Goal: Task Accomplishment & Management: Use online tool/utility

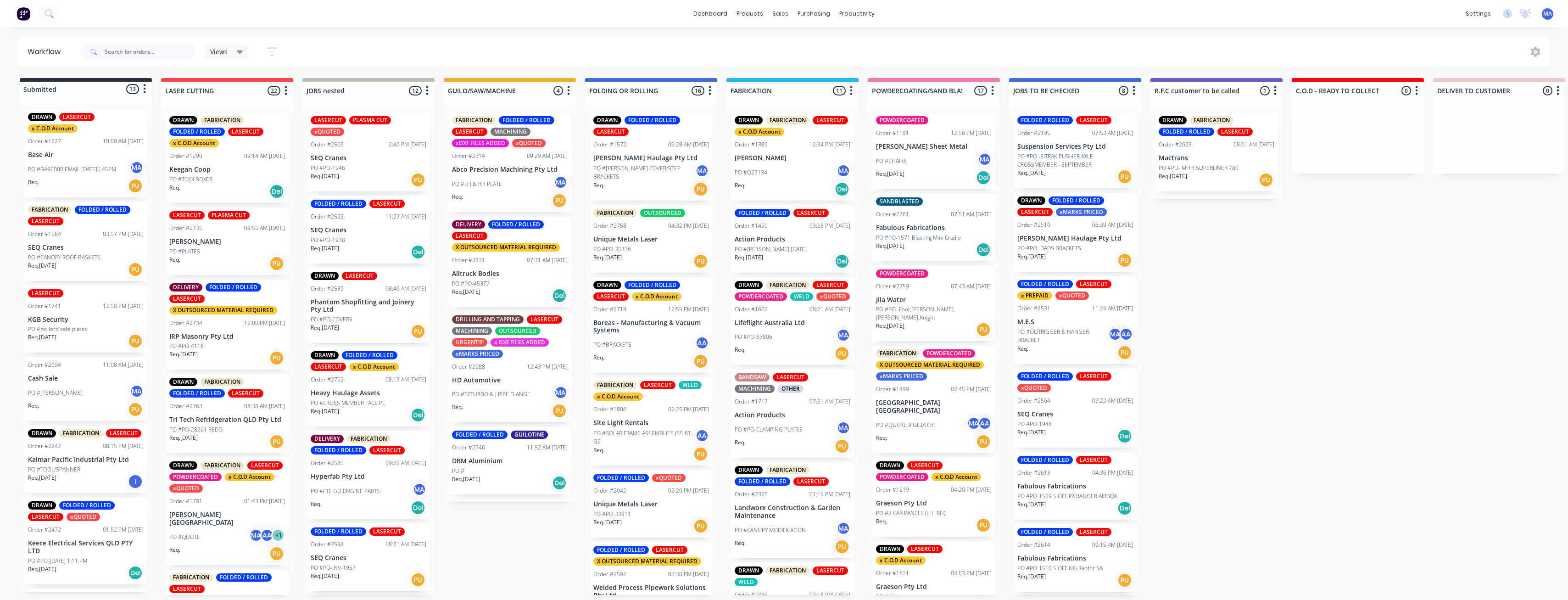
scroll to position [183, 0]
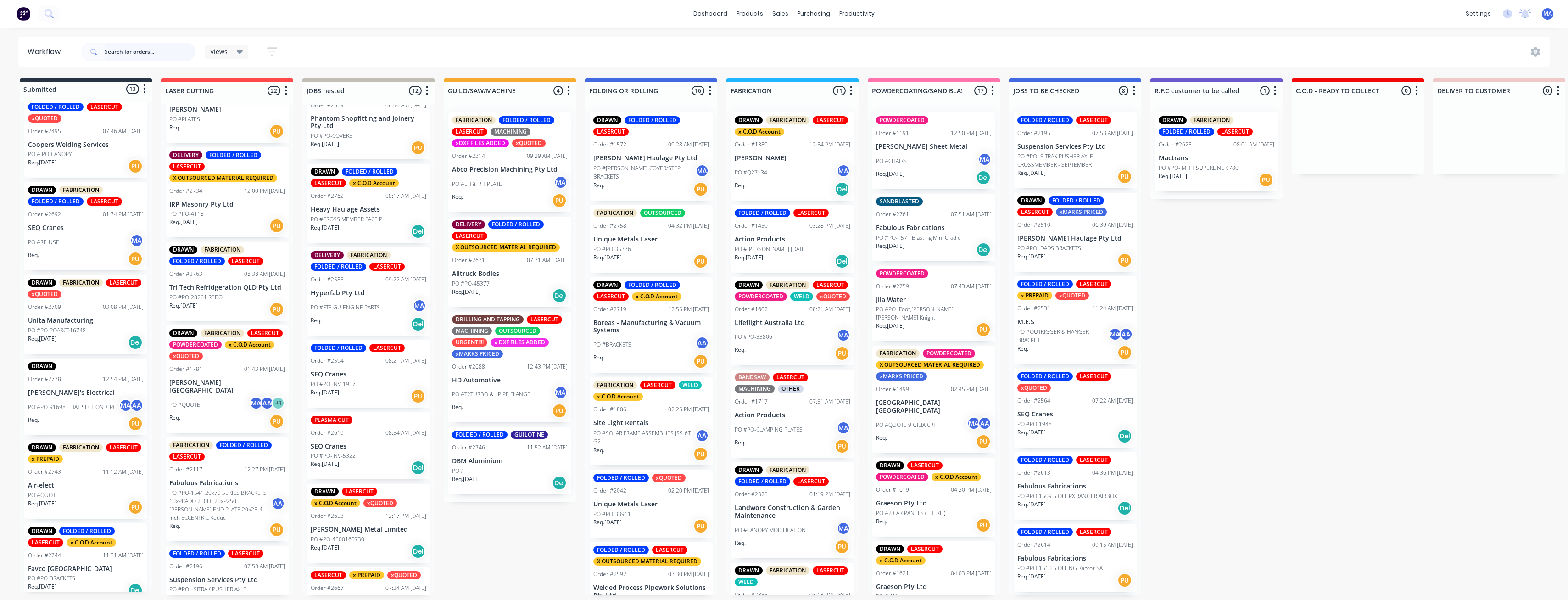
click at [127, 56] on input "text" at bounding box center [150, 52] width 91 height 18
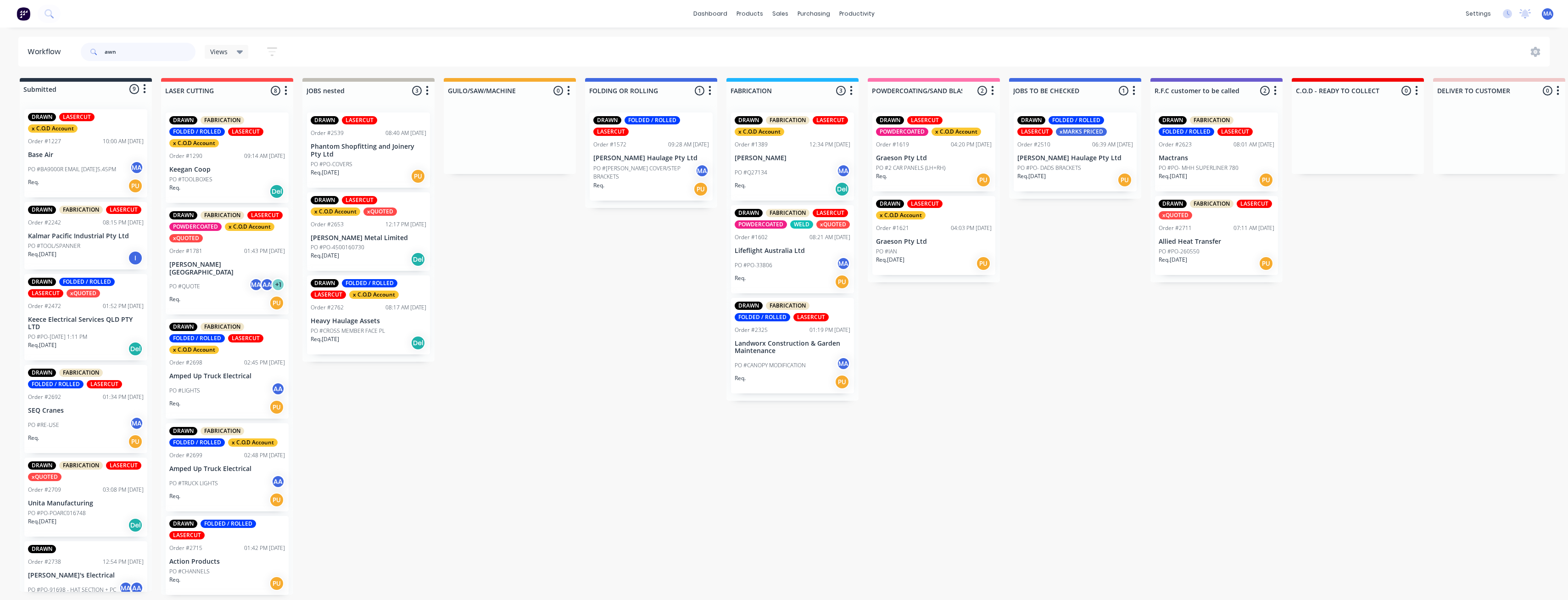
type input "awn"
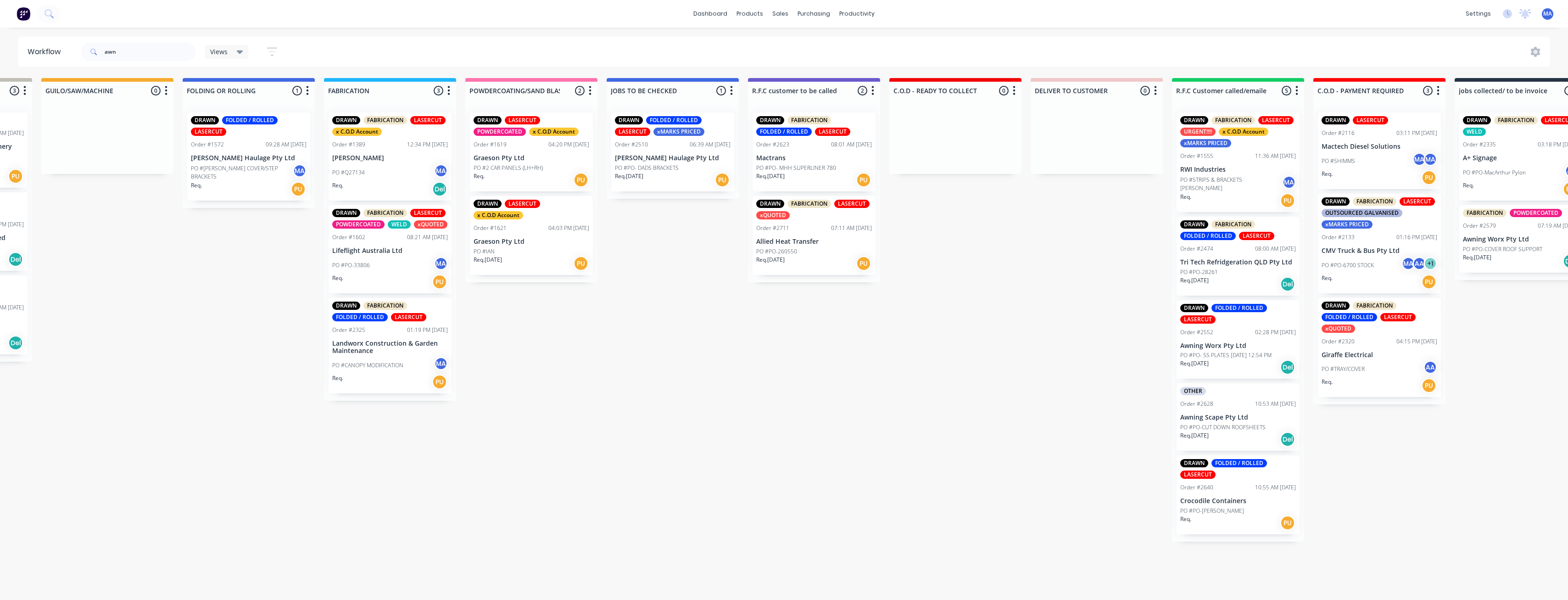
drag, startPoint x: 792, startPoint y: 426, endPoint x: 901, endPoint y: 441, distance: 110.0
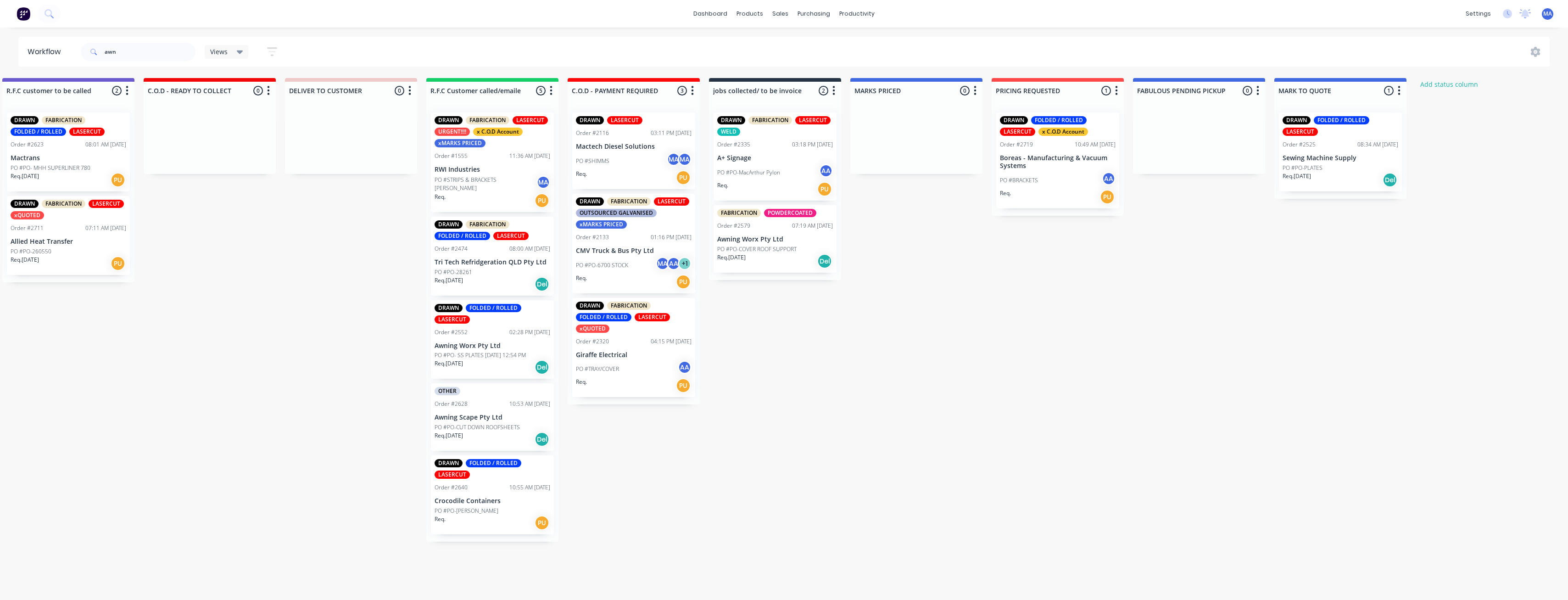
scroll to position [2, 1160]
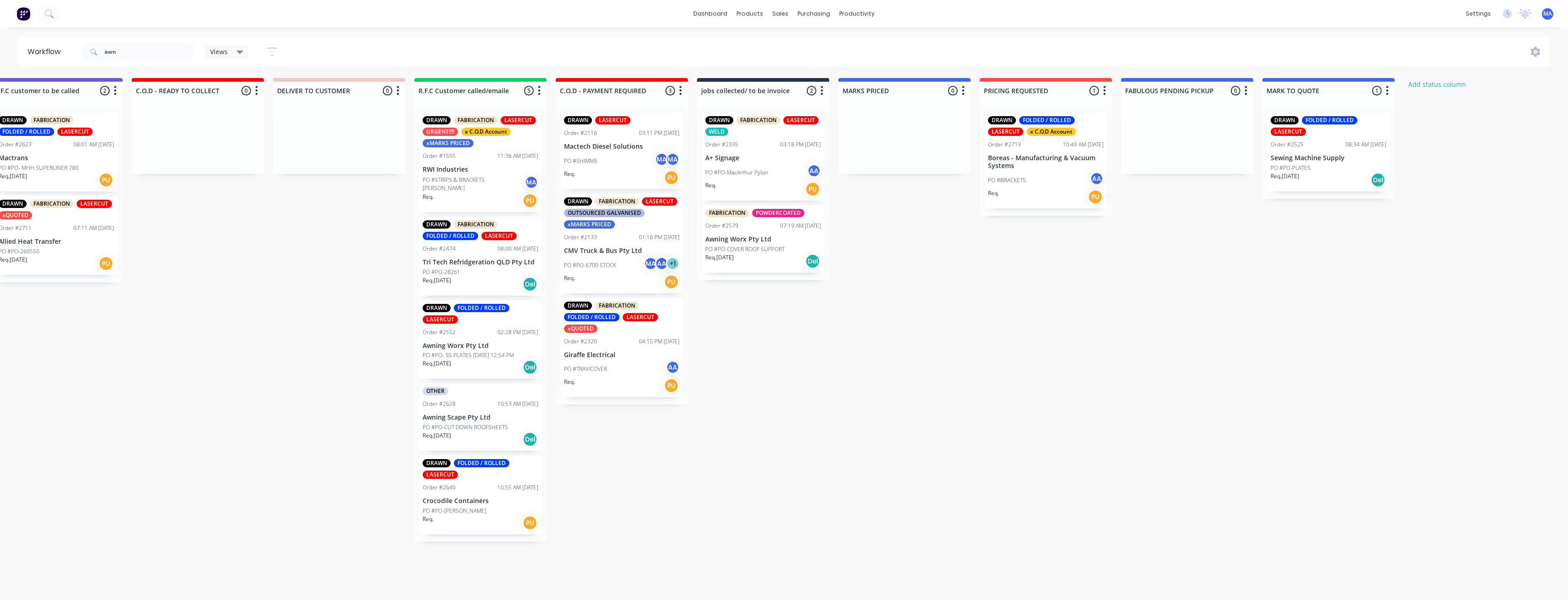
drag, startPoint x: 882, startPoint y: 435, endPoint x: 981, endPoint y: 451, distance: 100.3
click at [772, 240] on p "Awning Worx Pty Ltd" at bounding box center [763, 239] width 116 height 8
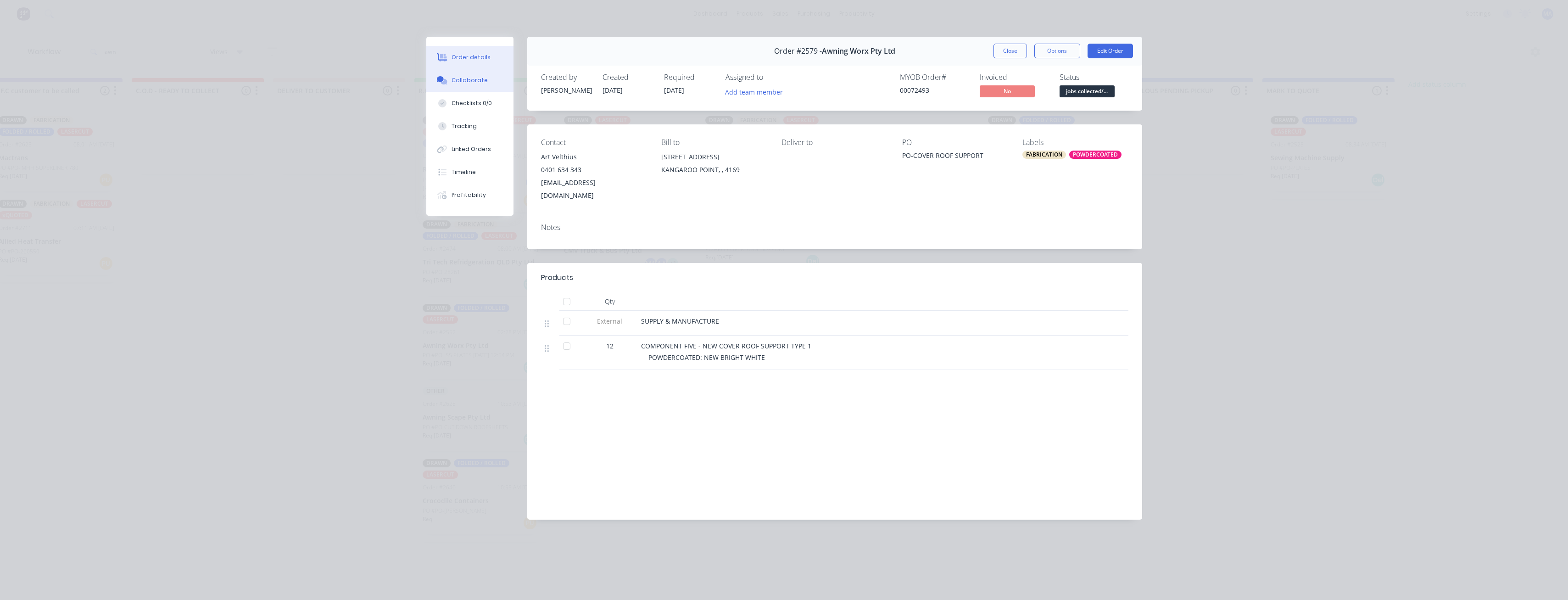
click at [471, 83] on div "Collaborate" at bounding box center [469, 81] width 36 height 9
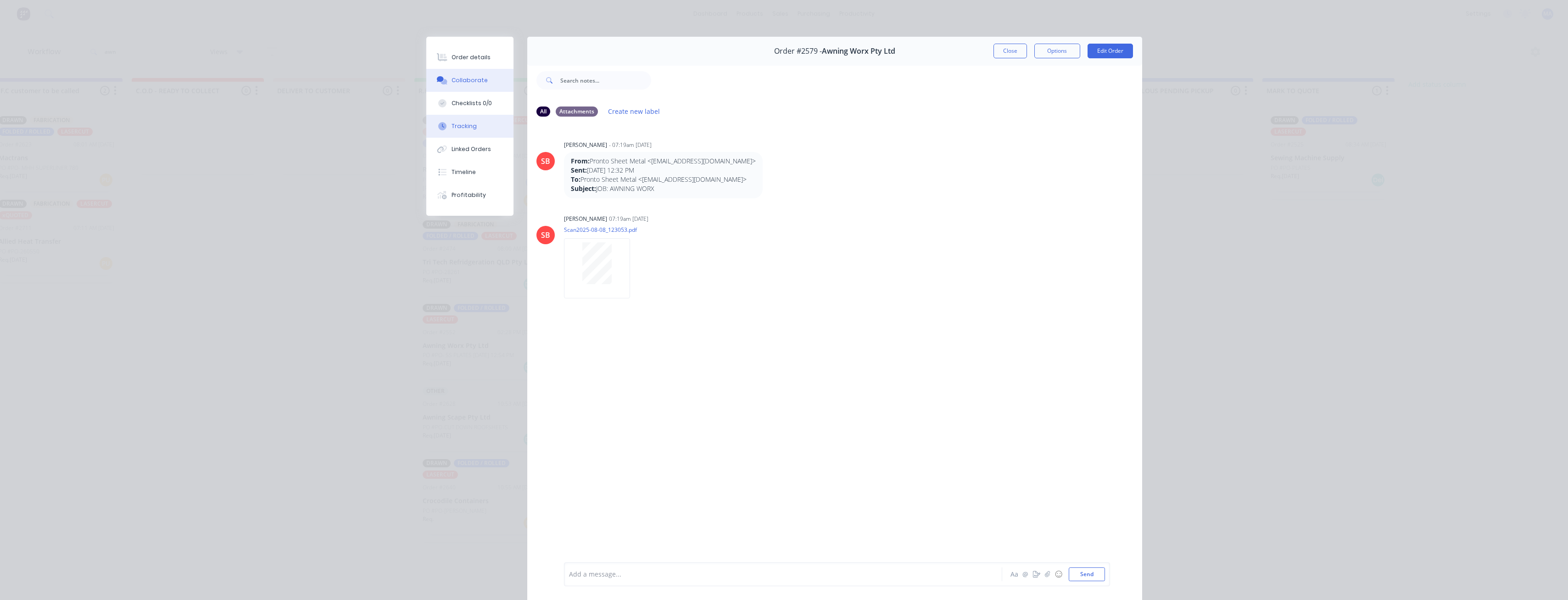
click at [479, 136] on button "Tracking" at bounding box center [469, 127] width 87 height 23
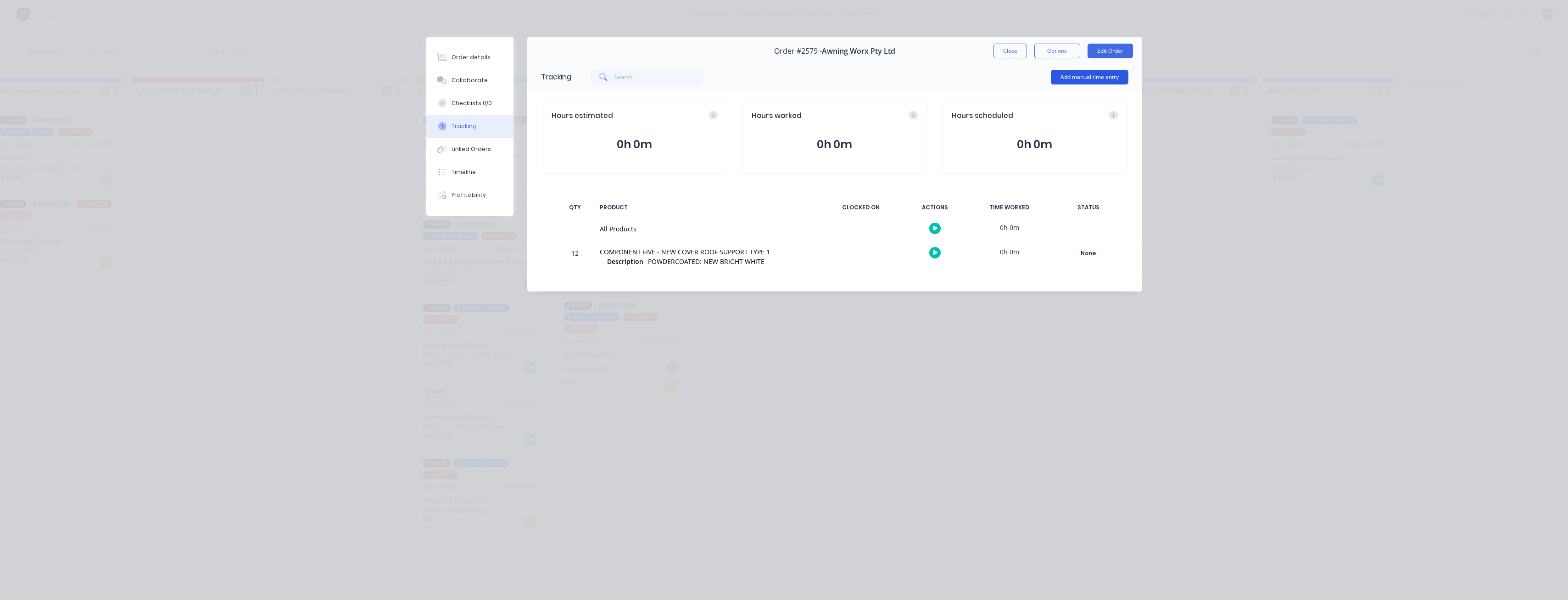
click at [1071, 84] on button "Add manual time entry" at bounding box center [1089, 77] width 78 height 15
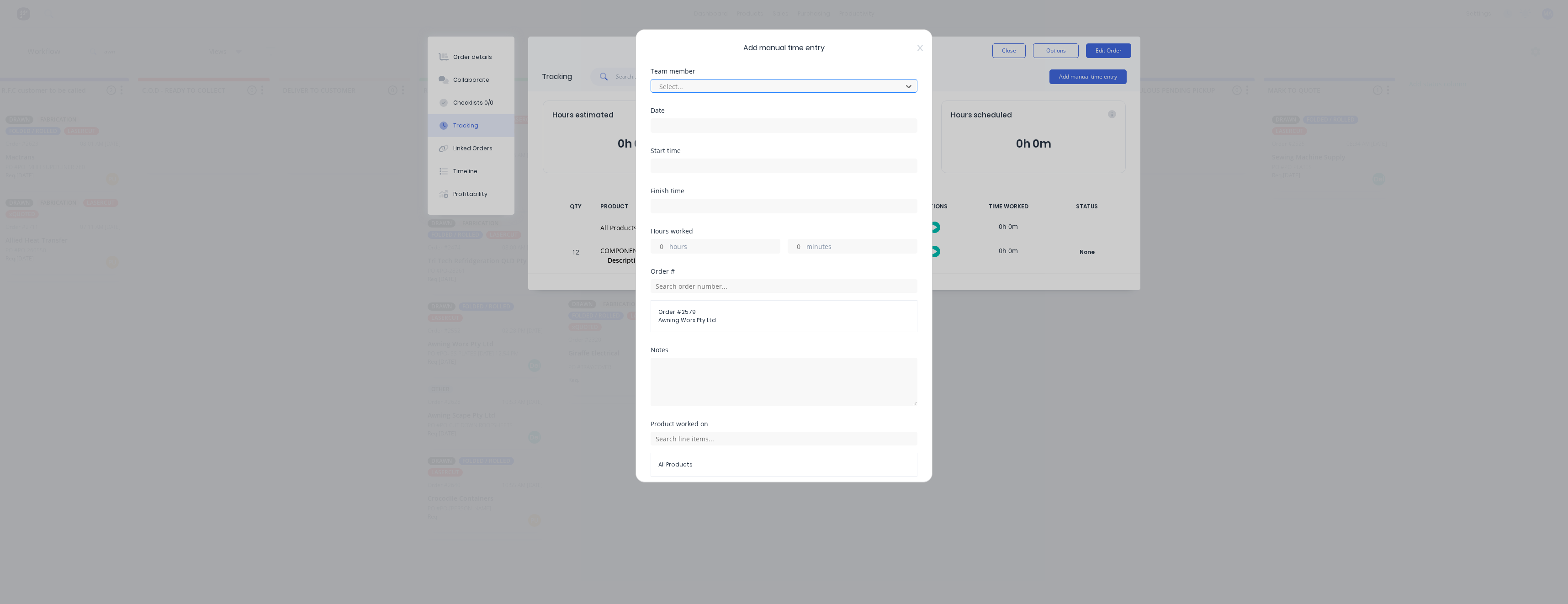
click at [712, 88] on div at bounding box center [778, 86] width 239 height 12
click at [732, 87] on div at bounding box center [778, 86] width 239 height 12
click at [904, 89] on icon at bounding box center [908, 86] width 9 height 9
drag, startPoint x: 423, startPoint y: 244, endPoint x: 379, endPoint y: 258, distance: 46.2
drag, startPoint x: 480, startPoint y: 301, endPoint x: 817, endPoint y: 63, distance: 412.6
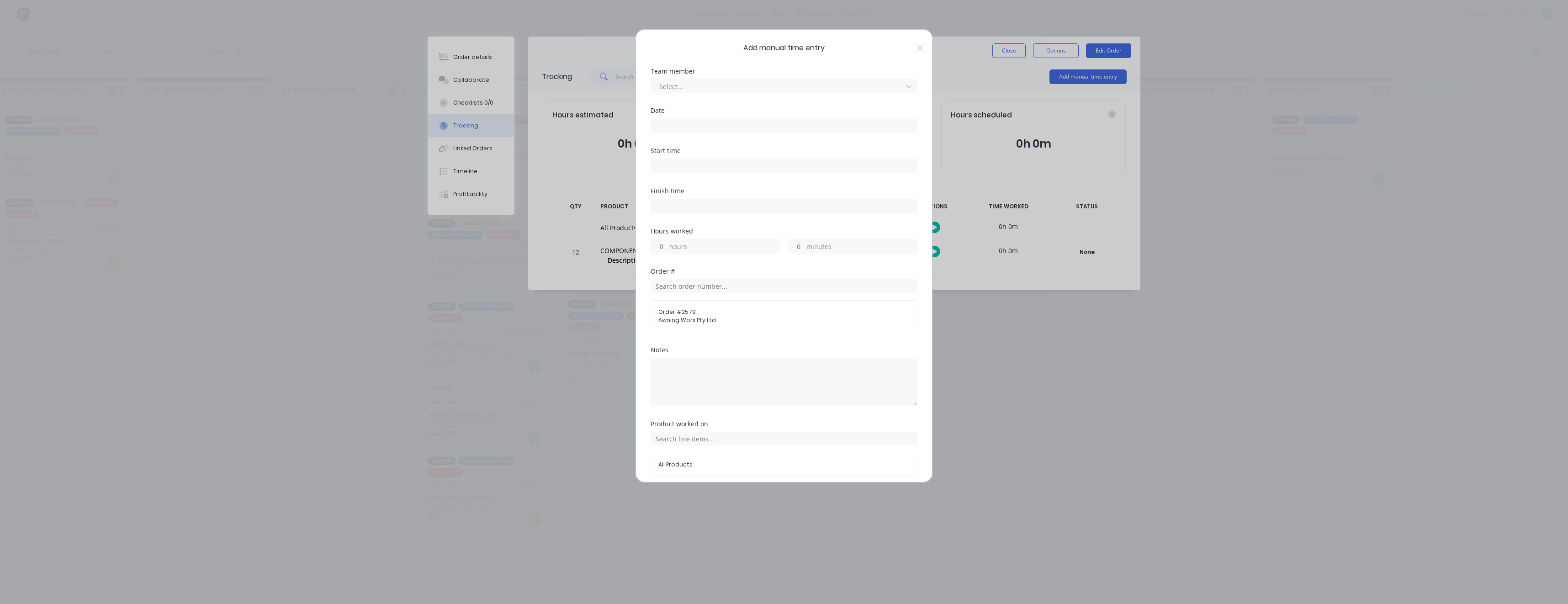
click at [481, 303] on div "Add manual time entry Team member Select... Date Start time Finish time Hours w…" at bounding box center [784, 302] width 1568 height 604
click at [917, 47] on icon at bounding box center [920, 48] width 5 height 7
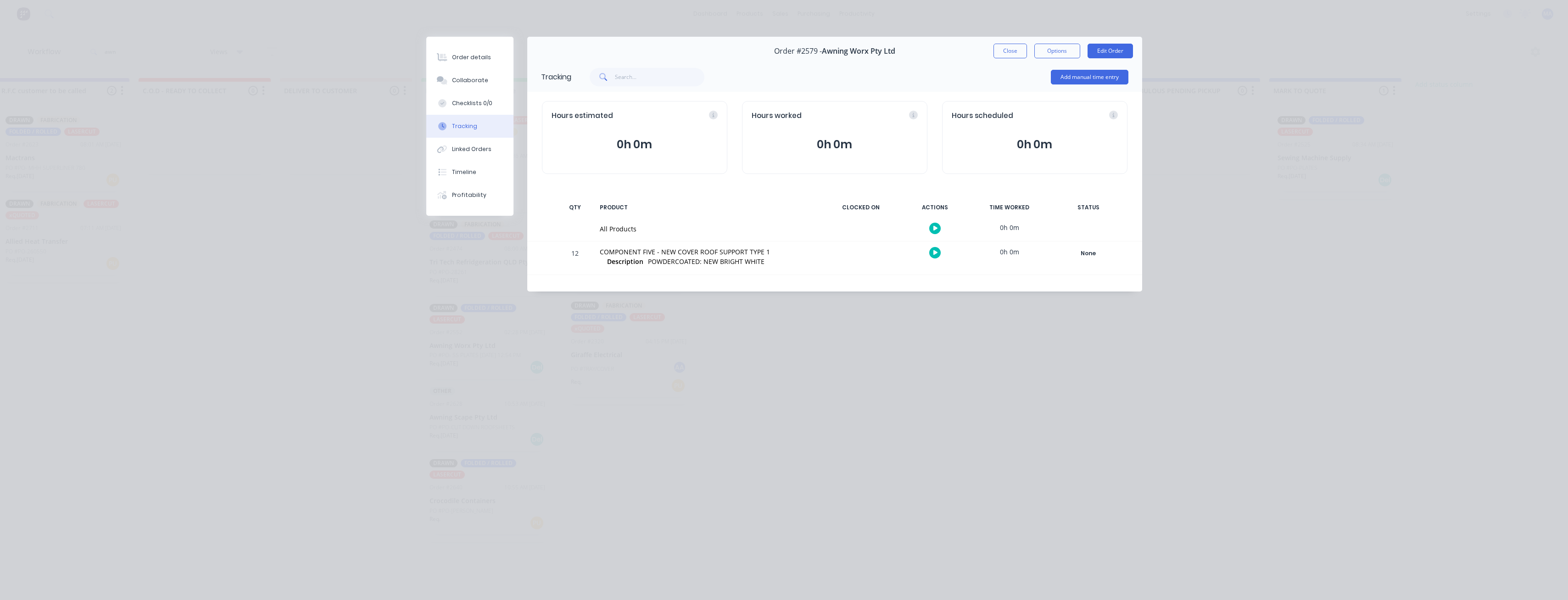
click at [1006, 67] on div "Add manual time entry" at bounding box center [849, 77] width 557 height 28
click at [1001, 55] on button "Close" at bounding box center [1010, 51] width 34 height 15
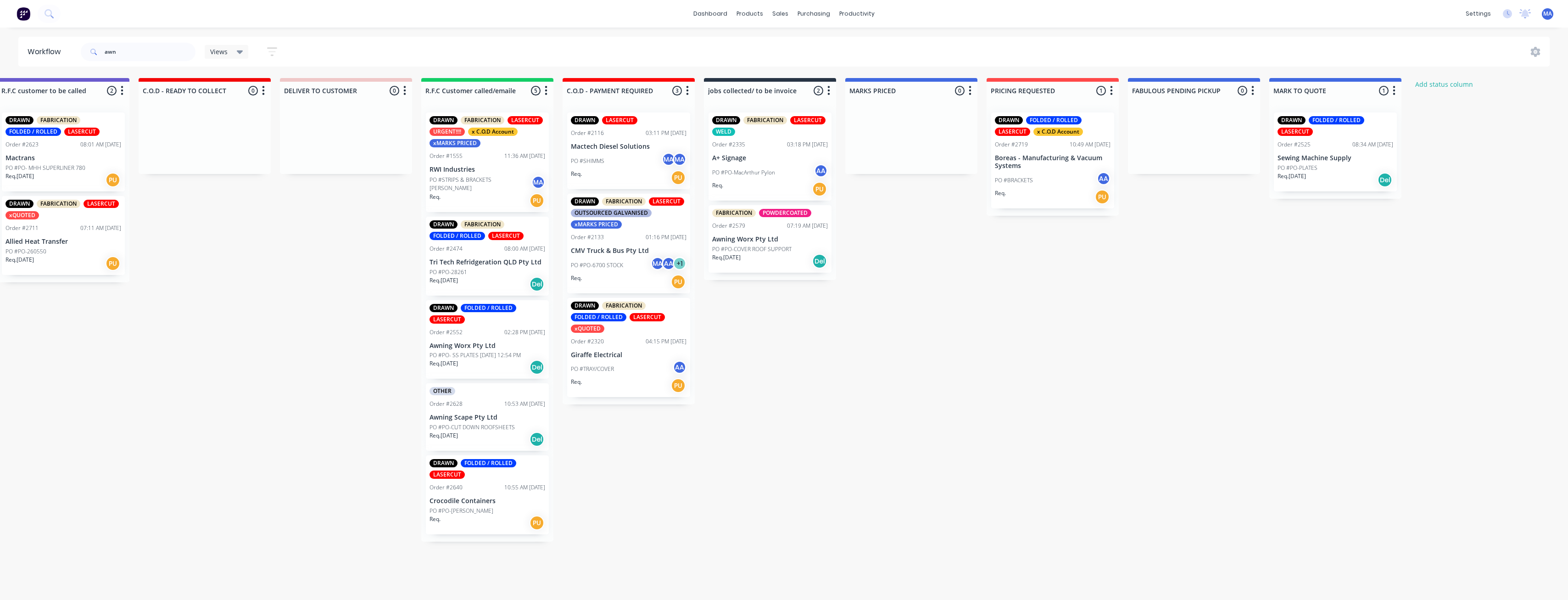
scroll to position [0, 1150]
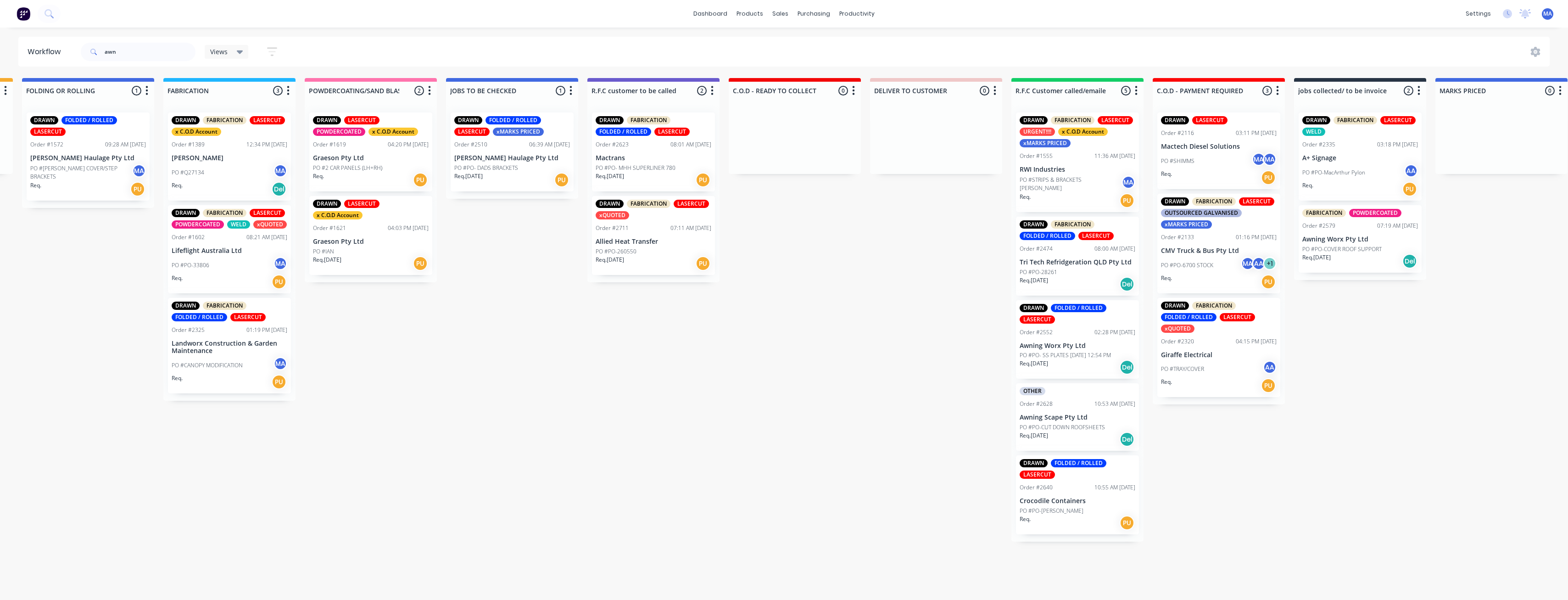
drag, startPoint x: 946, startPoint y: 374, endPoint x: 876, endPoint y: 392, distance: 72.3
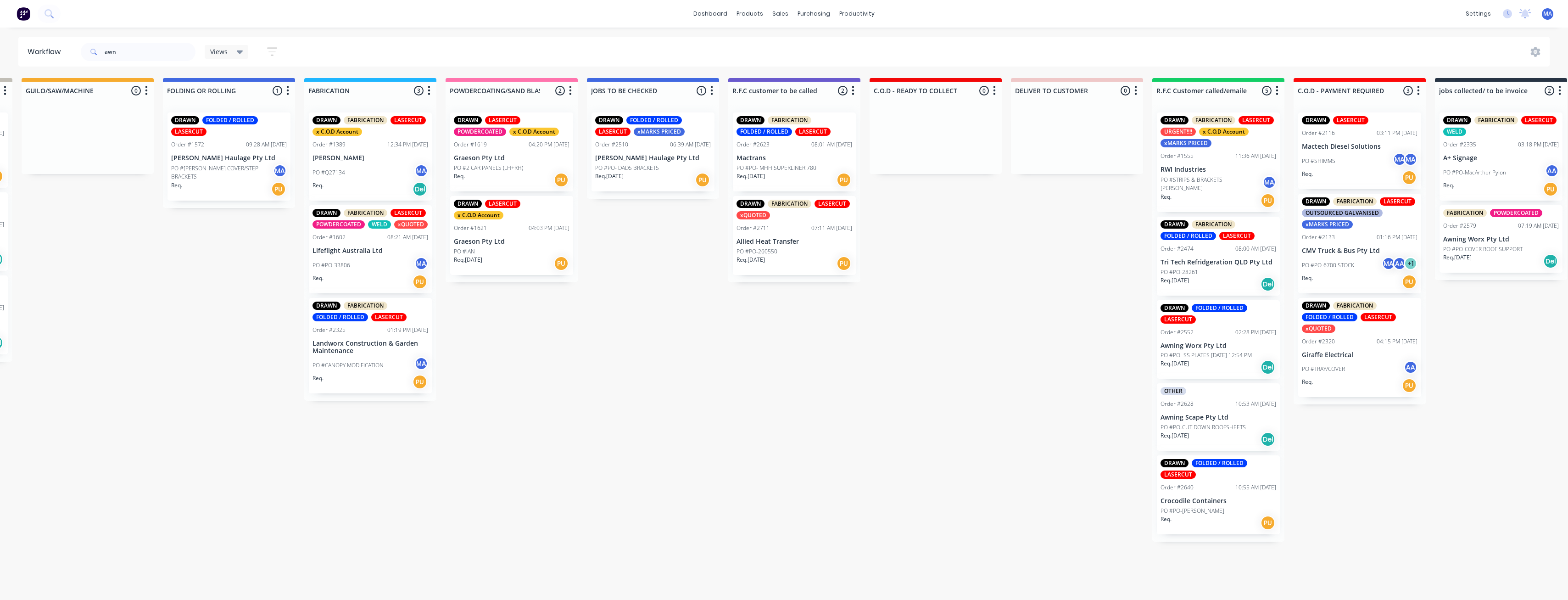
scroll to position [2, 413]
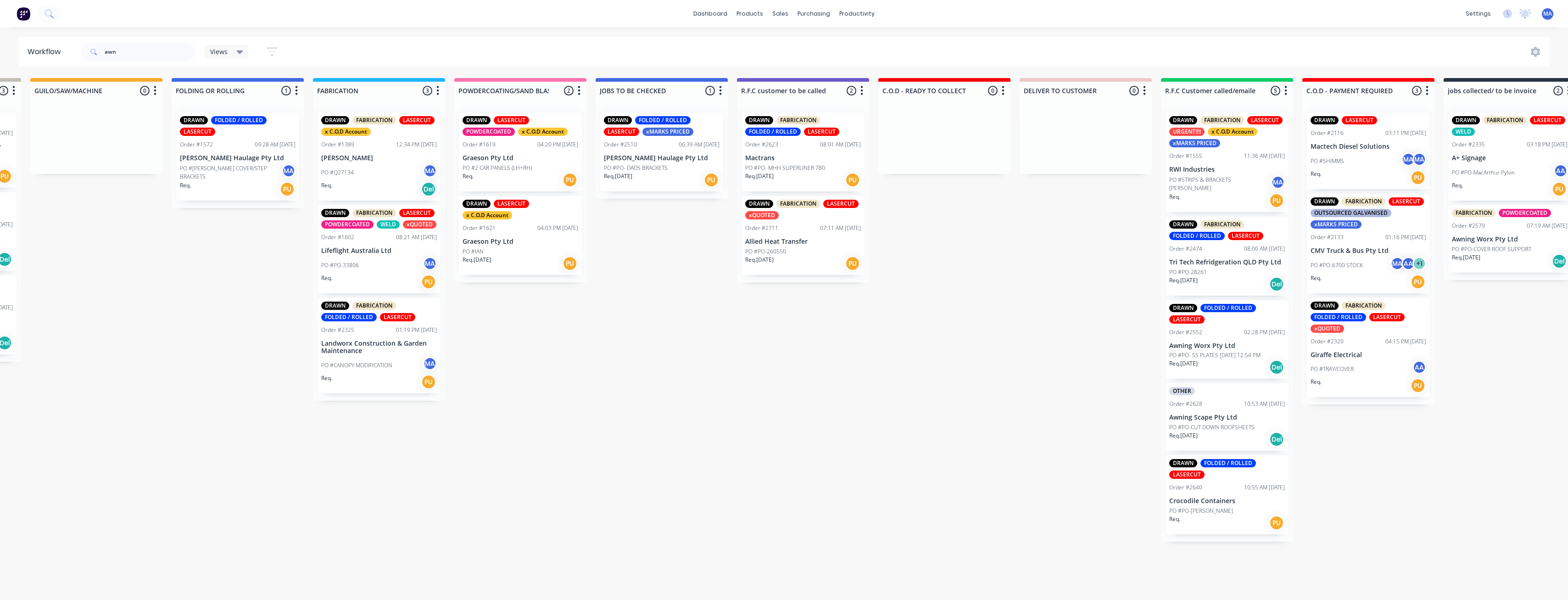
drag, startPoint x: 873, startPoint y: 382, endPoint x: 854, endPoint y: 387, distance: 19.6
click at [1467, 223] on div "Order #2579" at bounding box center [1469, 226] width 33 height 9
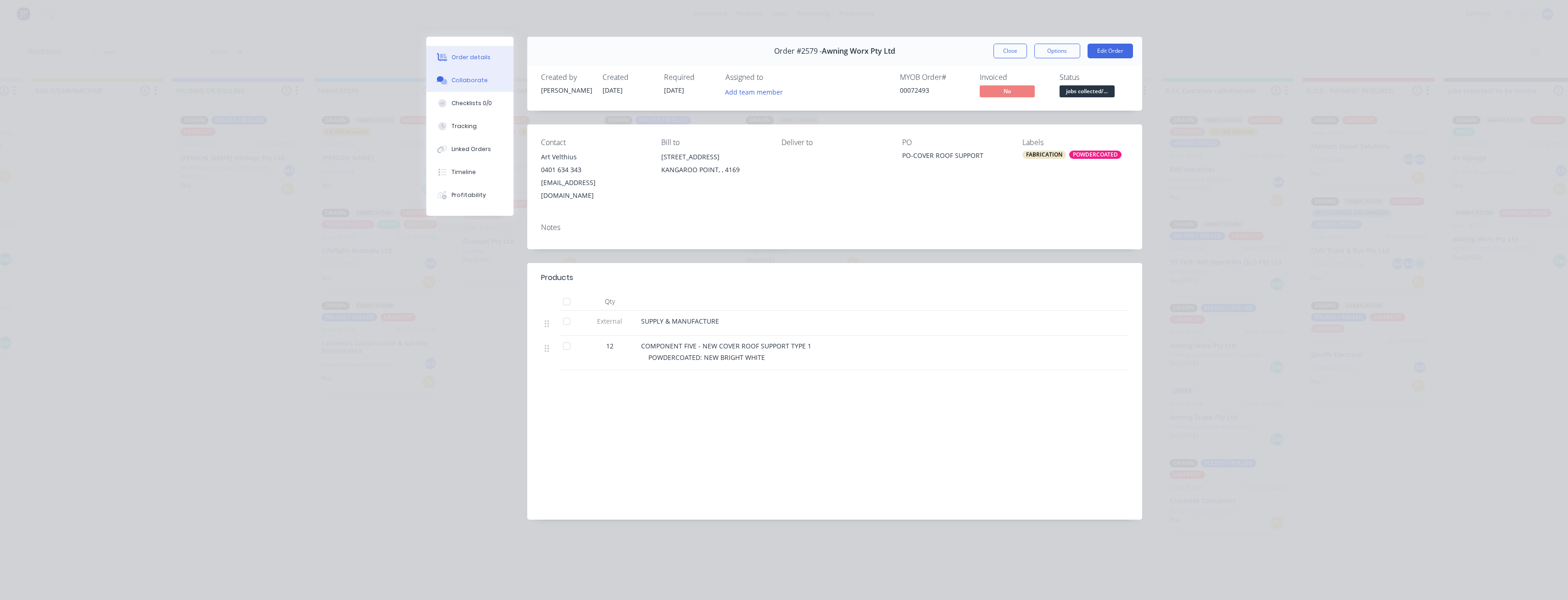
click at [489, 84] on button "Collaborate" at bounding box center [469, 81] width 87 height 23
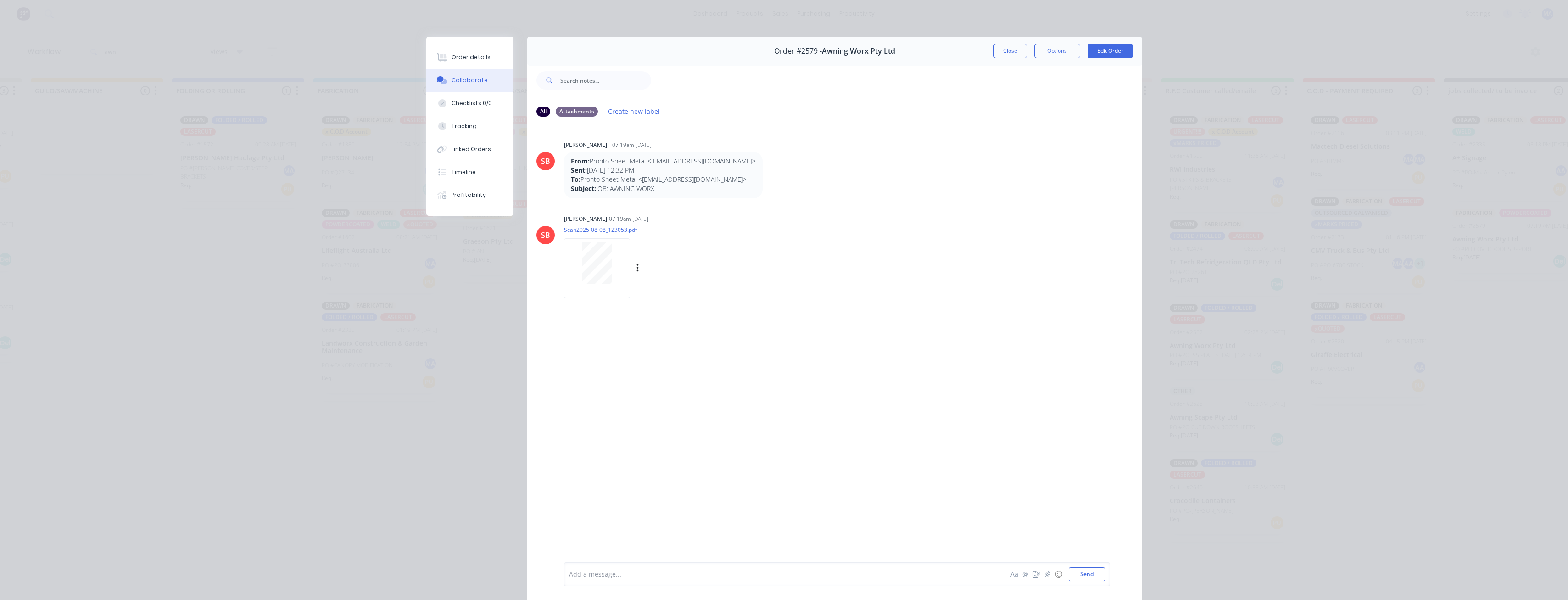
click at [608, 280] on div at bounding box center [597, 263] width 58 height 42
click at [474, 137] on button "Tracking" at bounding box center [469, 127] width 87 height 23
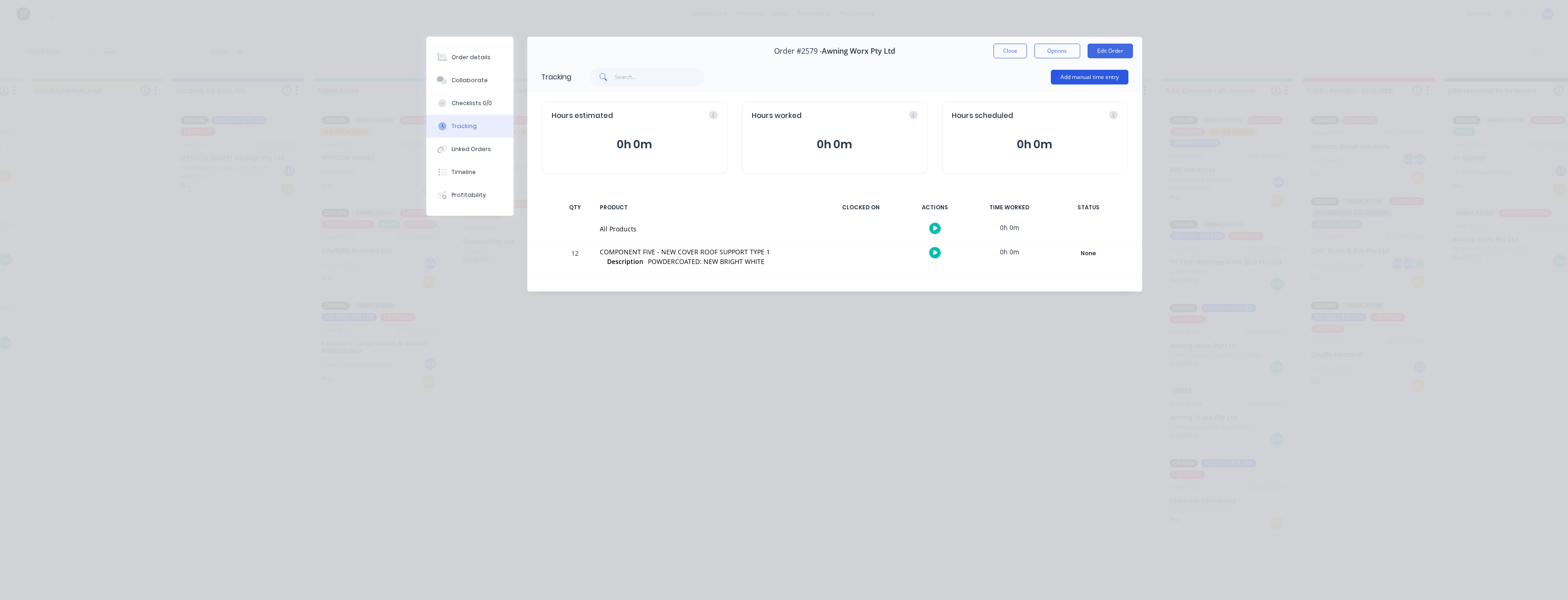
click at [1082, 78] on button "Add manual time entry" at bounding box center [1089, 77] width 78 height 15
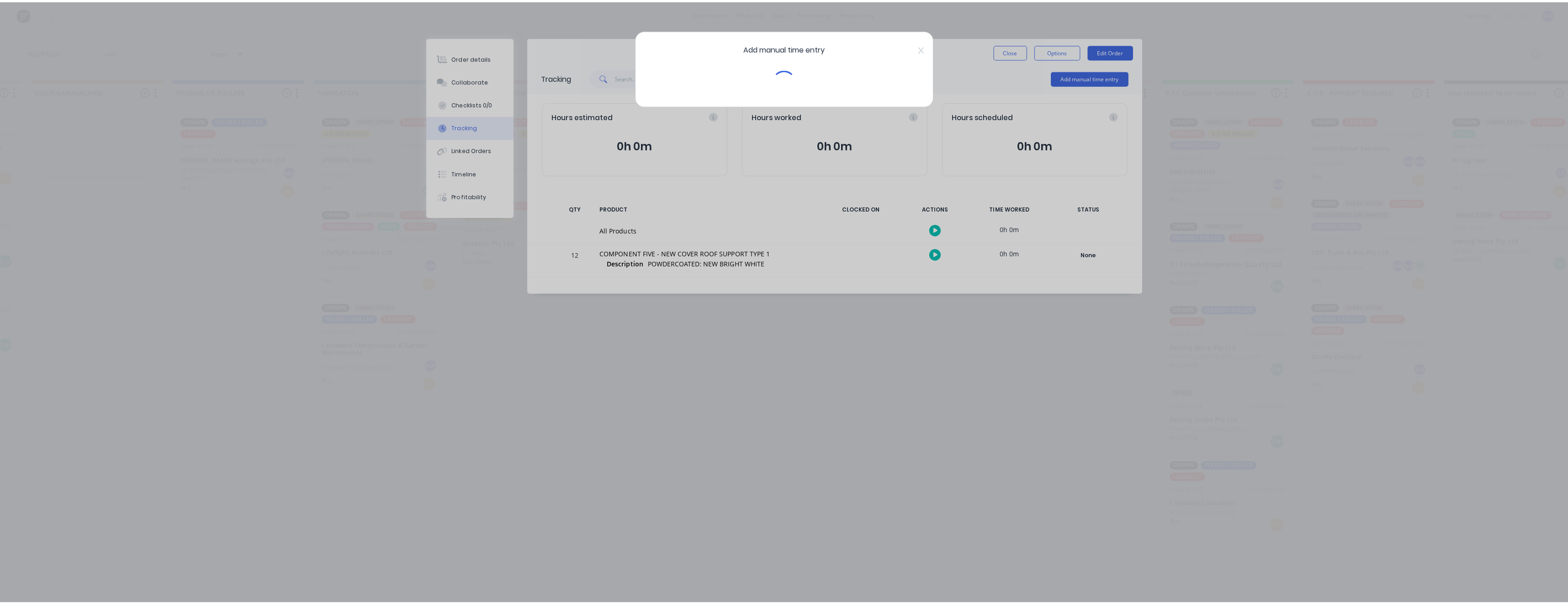
scroll to position [0, 411]
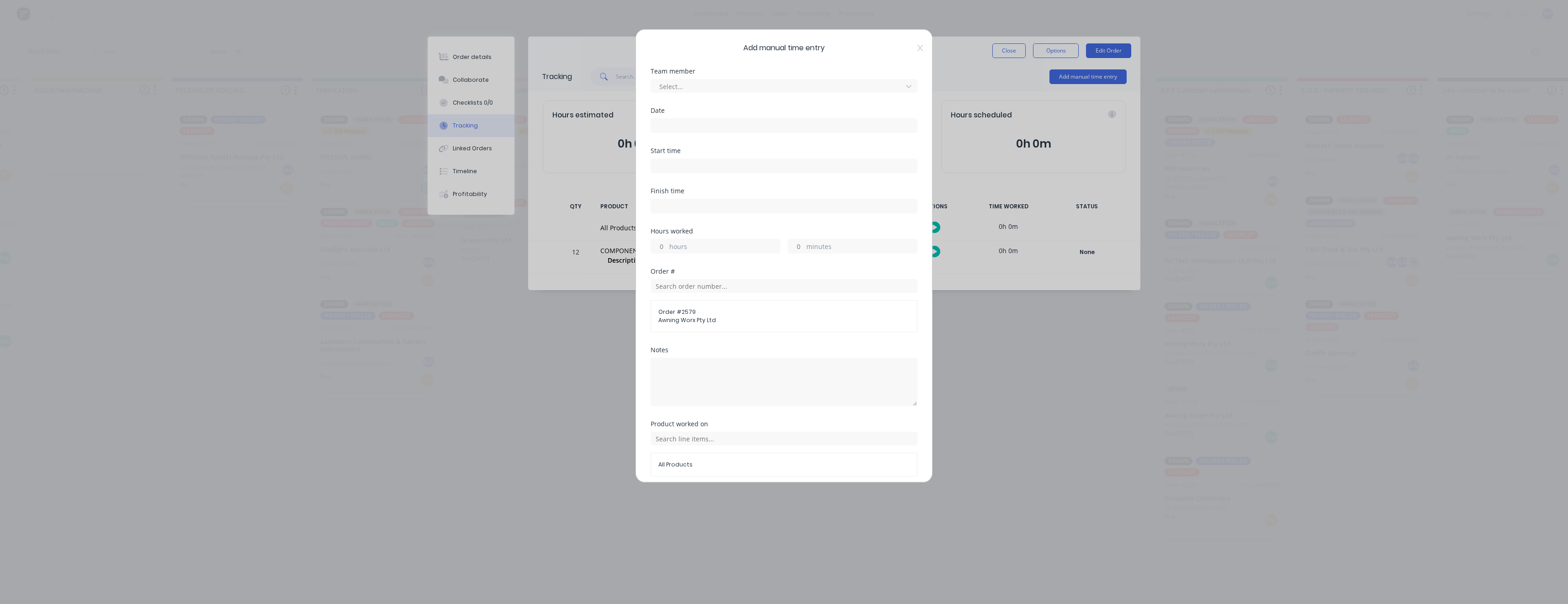
click at [799, 74] on div "Team member" at bounding box center [784, 71] width 267 height 7
click at [798, 83] on div at bounding box center [778, 86] width 239 height 12
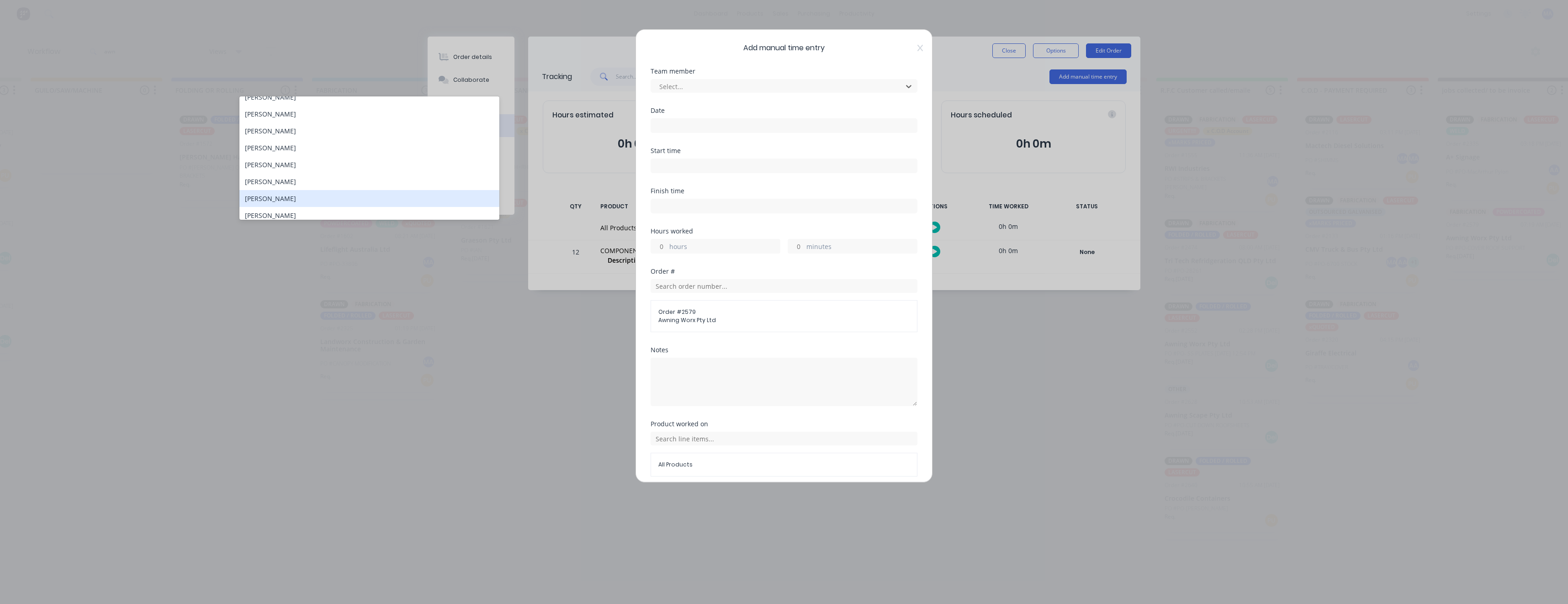
scroll to position [49, 0]
click at [278, 175] on div "[PERSON_NAME]" at bounding box center [369, 176] width 260 height 17
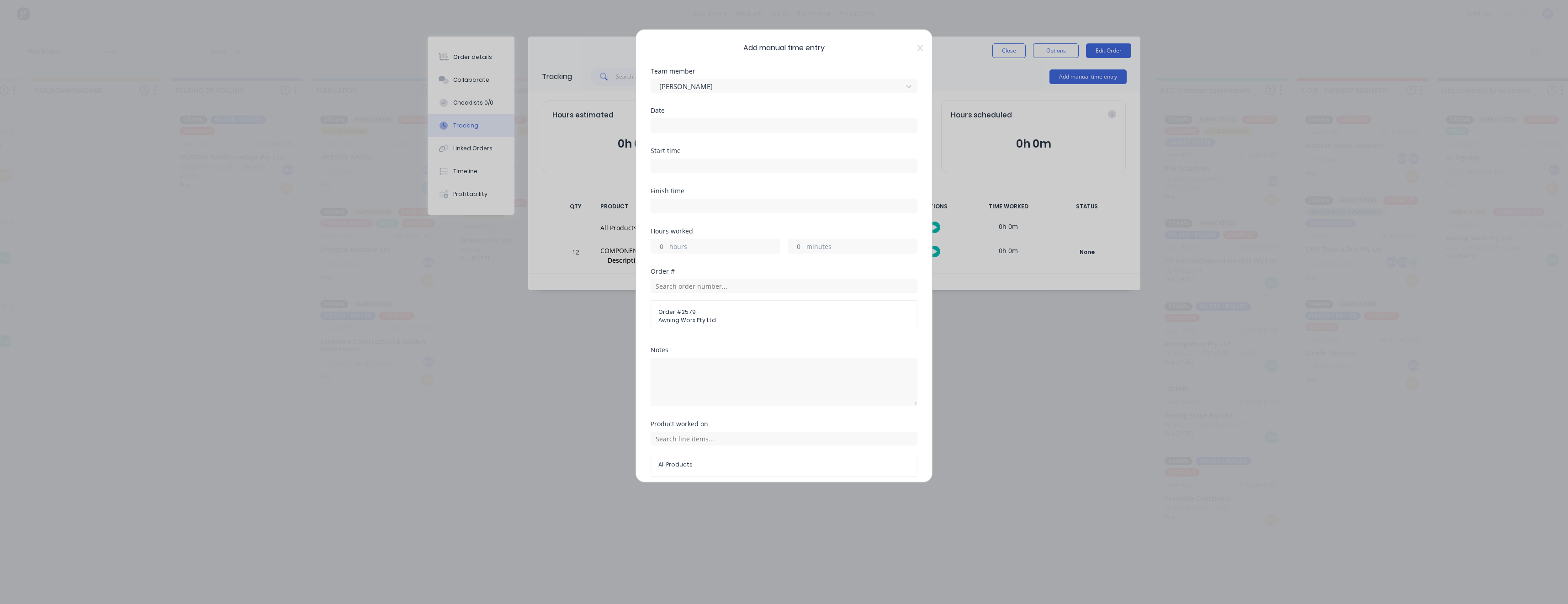
click at [691, 120] on input at bounding box center [784, 125] width 266 height 14
click at [723, 222] on div "20" at bounding box center [718, 225] width 14 height 14
type input "[DATE]"
click at [701, 242] on label "hours" at bounding box center [725, 247] width 111 height 12
click at [667, 242] on input "hours" at bounding box center [659, 246] width 16 height 14
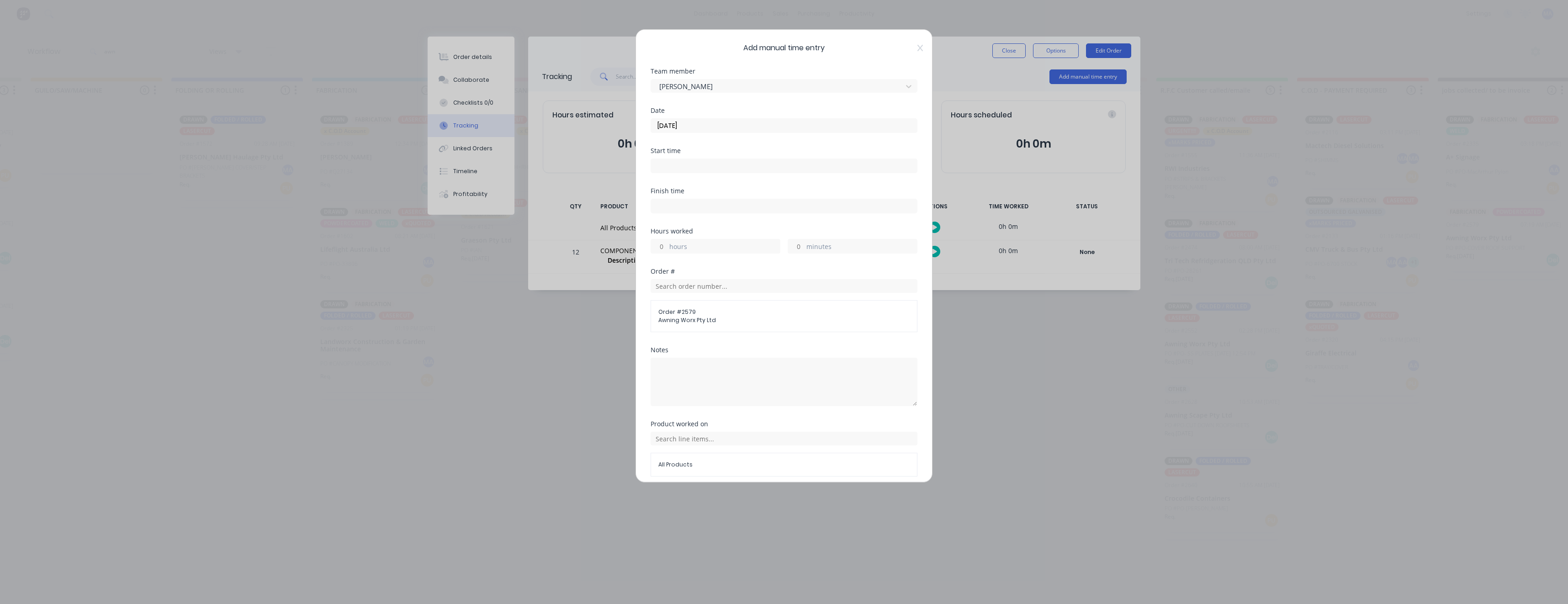
click at [701, 248] on label "hours" at bounding box center [725, 247] width 111 height 12
click at [667, 248] on input "hours" at bounding box center [659, 246] width 16 height 14
type input "10"
click at [811, 335] on div "Order # Order # 2579 Awning Worx Pty Ltd" at bounding box center [784, 307] width 267 height 79
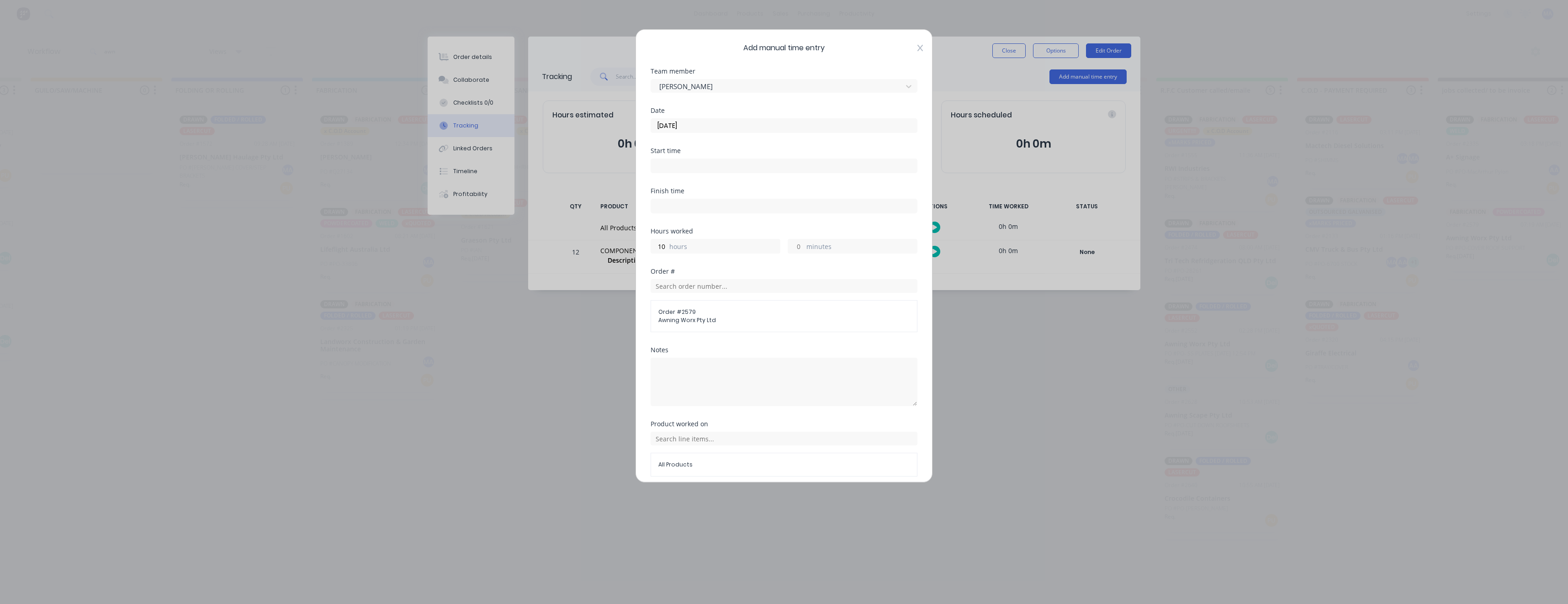
click at [917, 49] on icon at bounding box center [920, 48] width 5 height 7
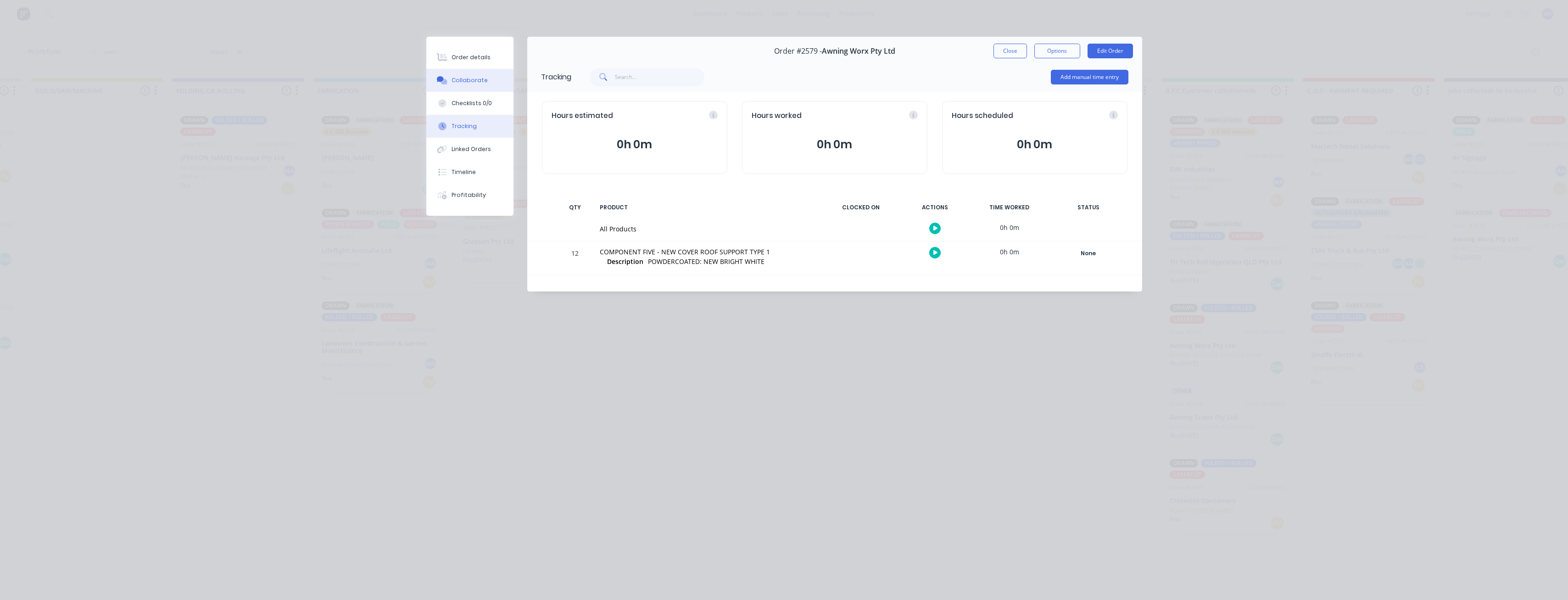
click at [459, 80] on div "Collaborate" at bounding box center [469, 81] width 36 height 9
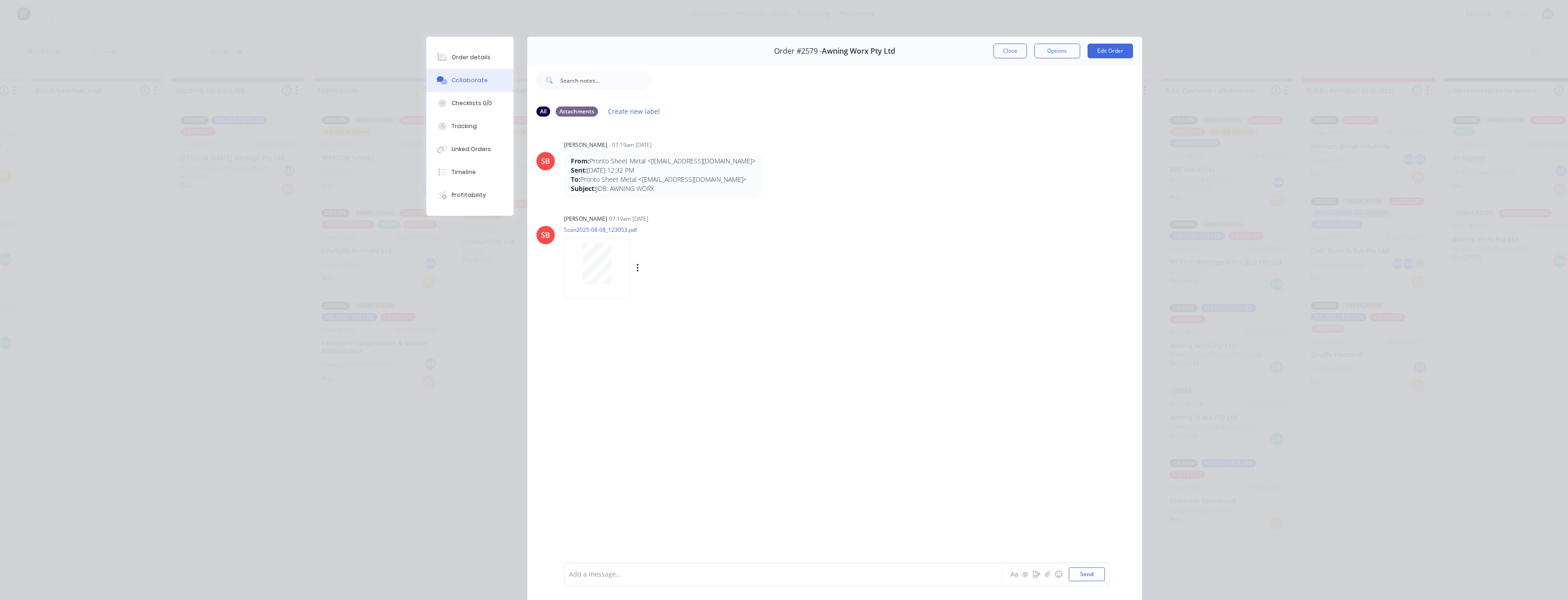
click at [568, 275] on div at bounding box center [597, 263] width 58 height 42
click at [463, 131] on button "Tracking" at bounding box center [469, 127] width 87 height 23
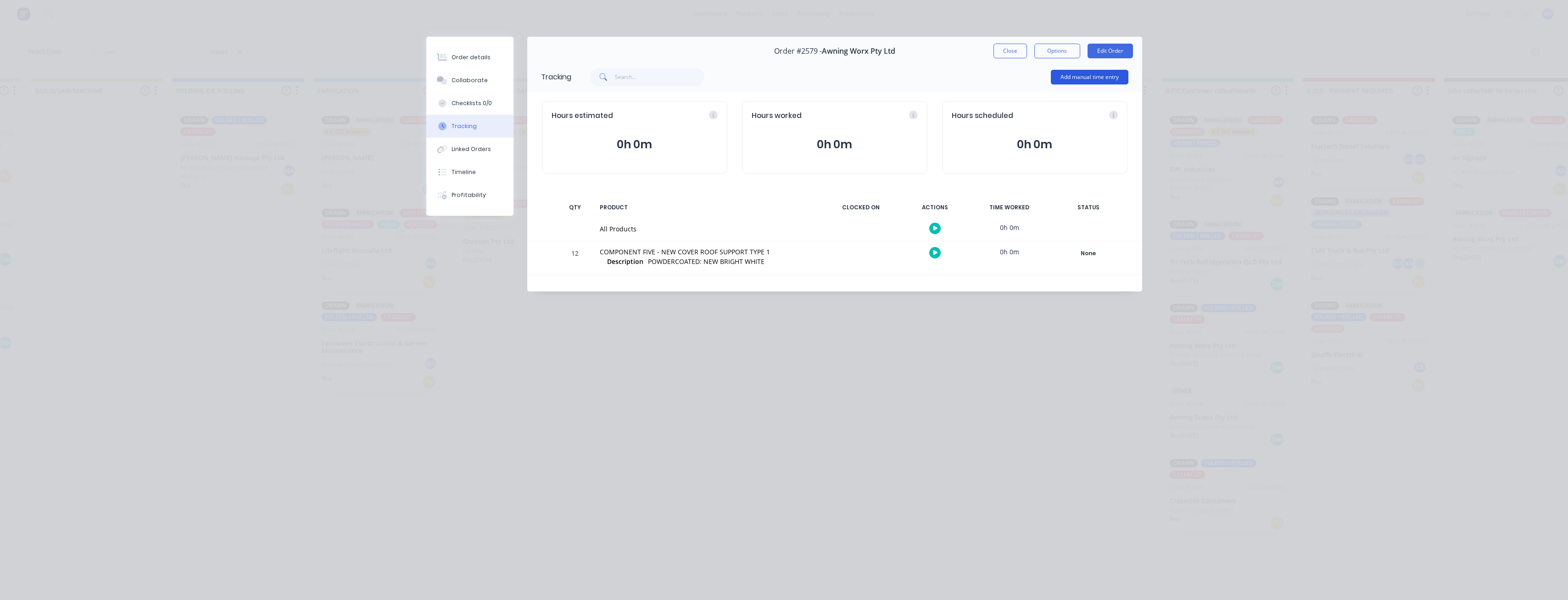
click at [1097, 79] on button "Add manual time entry" at bounding box center [1089, 77] width 78 height 15
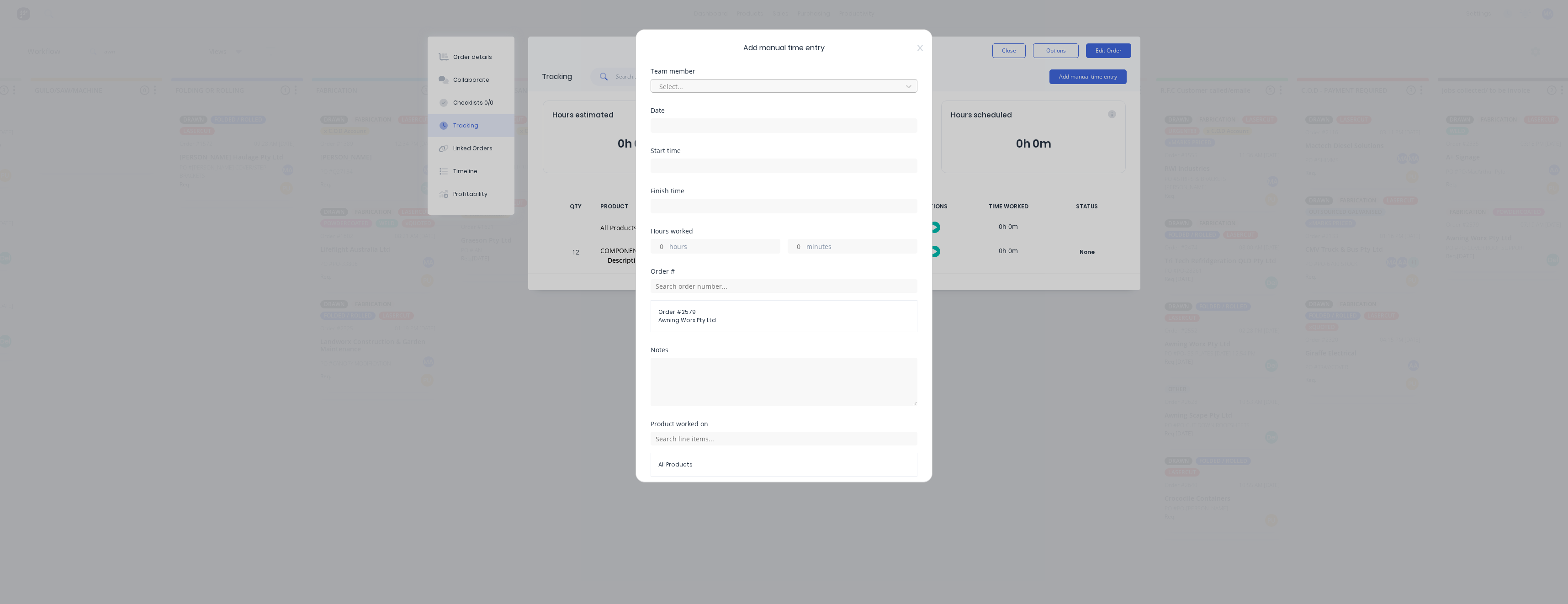
click at [735, 79] on div "Select..." at bounding box center [784, 86] width 267 height 14
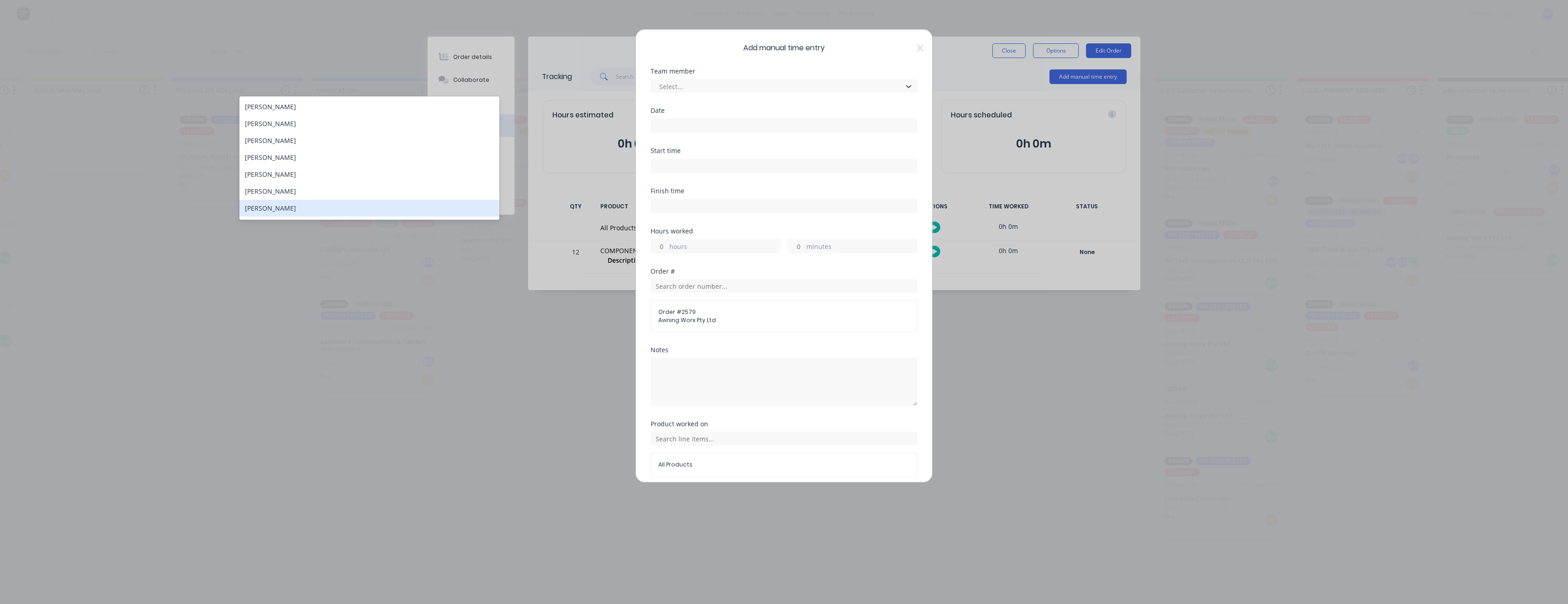
scroll to position [49, 0]
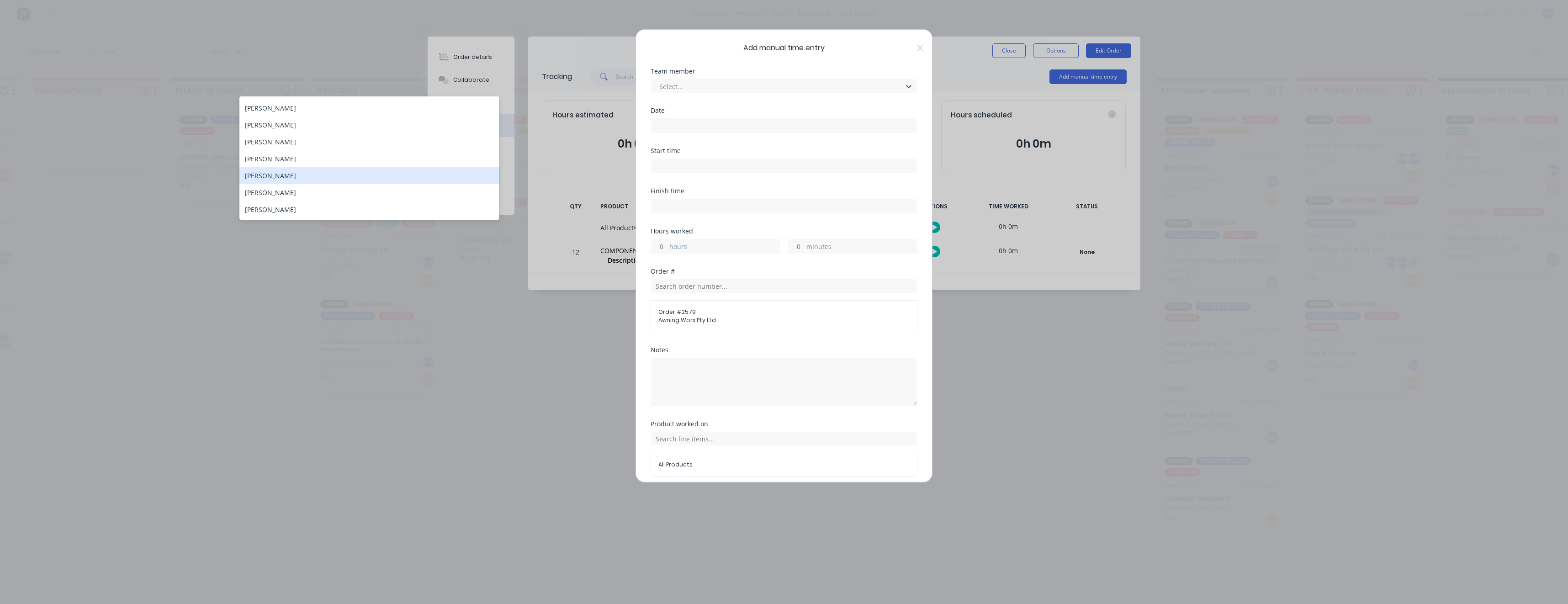
click at [272, 177] on div "[PERSON_NAME]" at bounding box center [369, 176] width 260 height 17
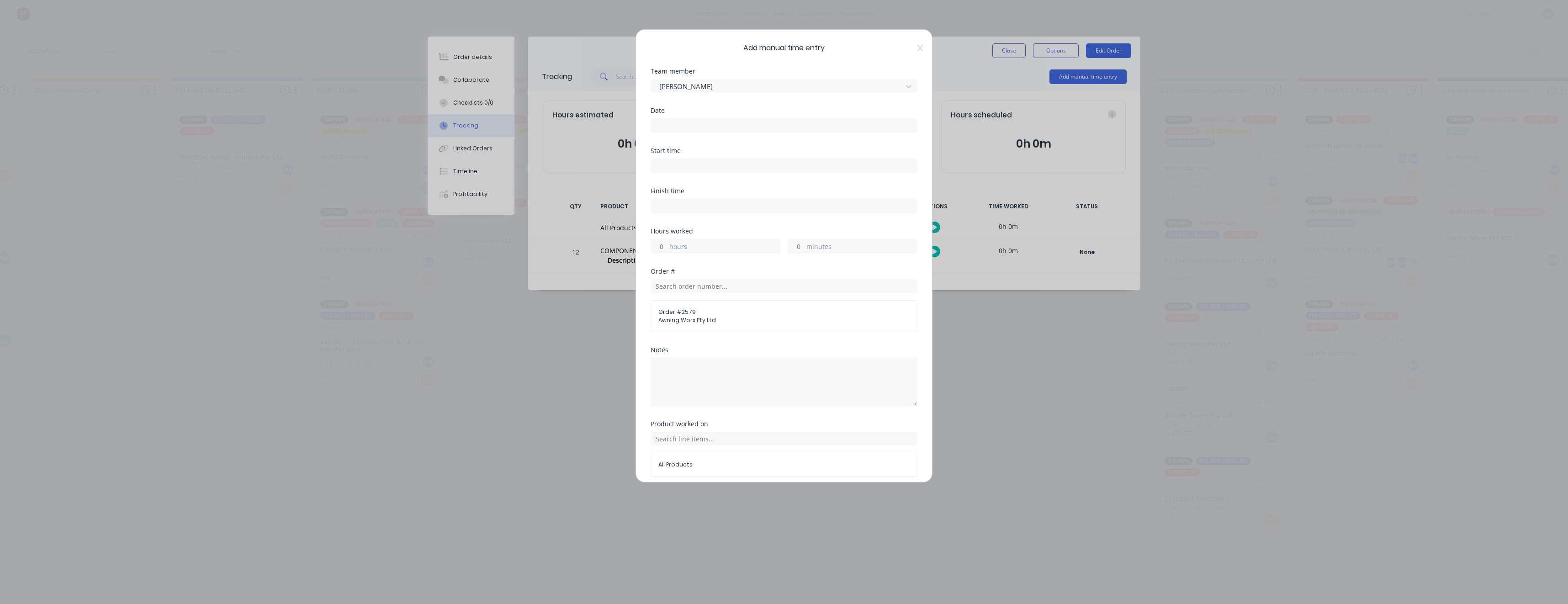
click at [702, 125] on input at bounding box center [784, 125] width 266 height 14
click at [719, 222] on div "20" at bounding box center [718, 225] width 14 height 14
type input "[DATE]"
click at [690, 249] on label "hours" at bounding box center [725, 247] width 111 height 12
click at [667, 249] on input "hours" at bounding box center [659, 246] width 16 height 14
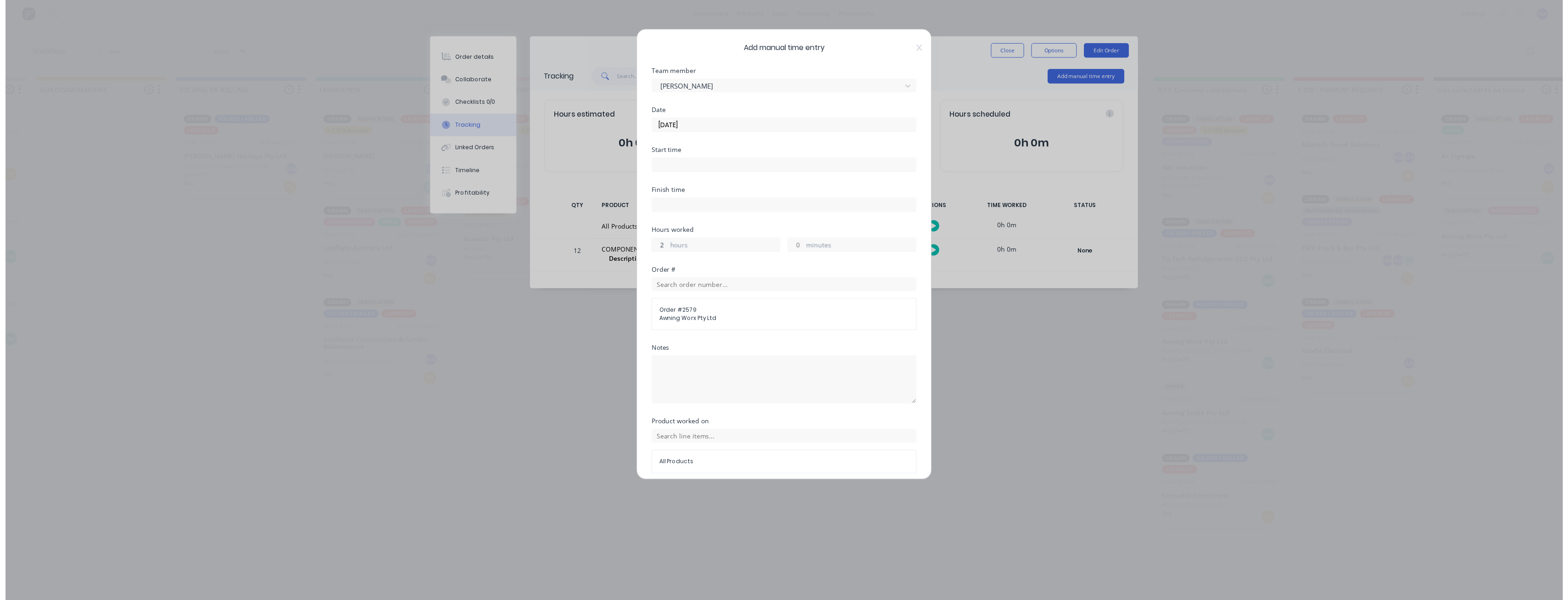
scroll to position [37, 0]
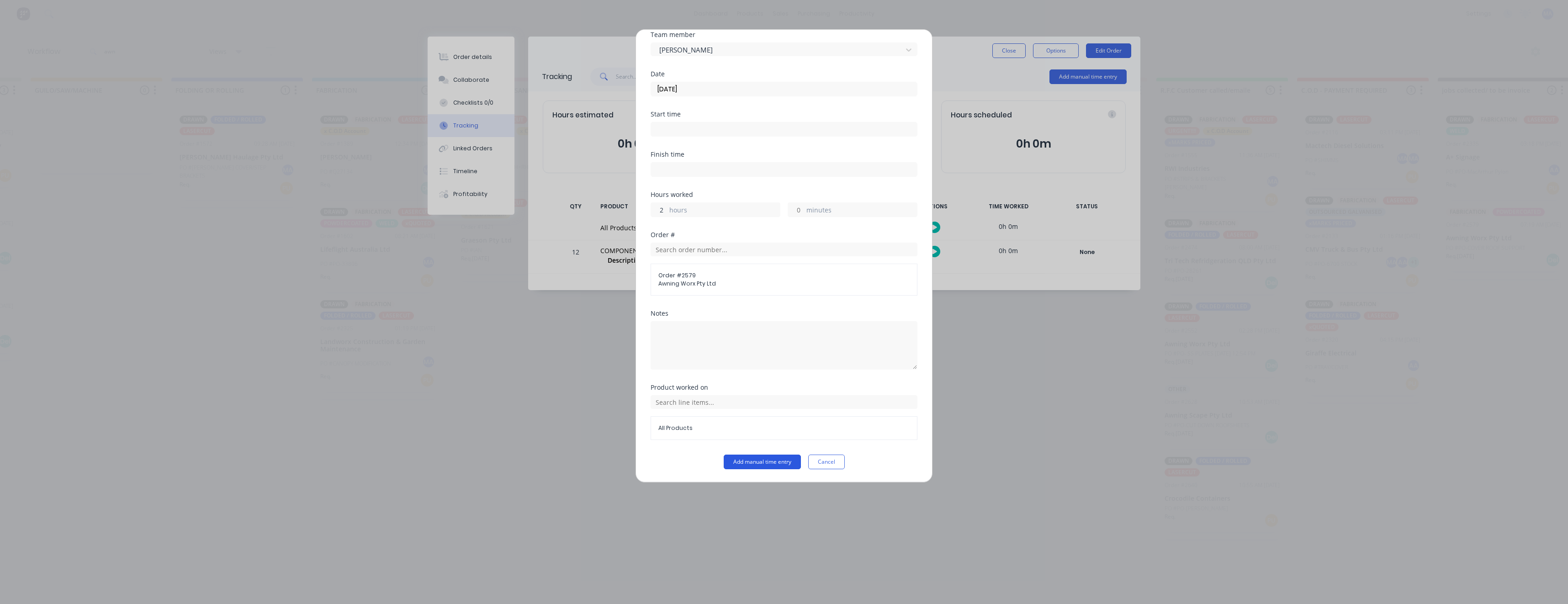
type input "2"
click at [765, 468] on button "Add manual time entry" at bounding box center [762, 462] width 77 height 15
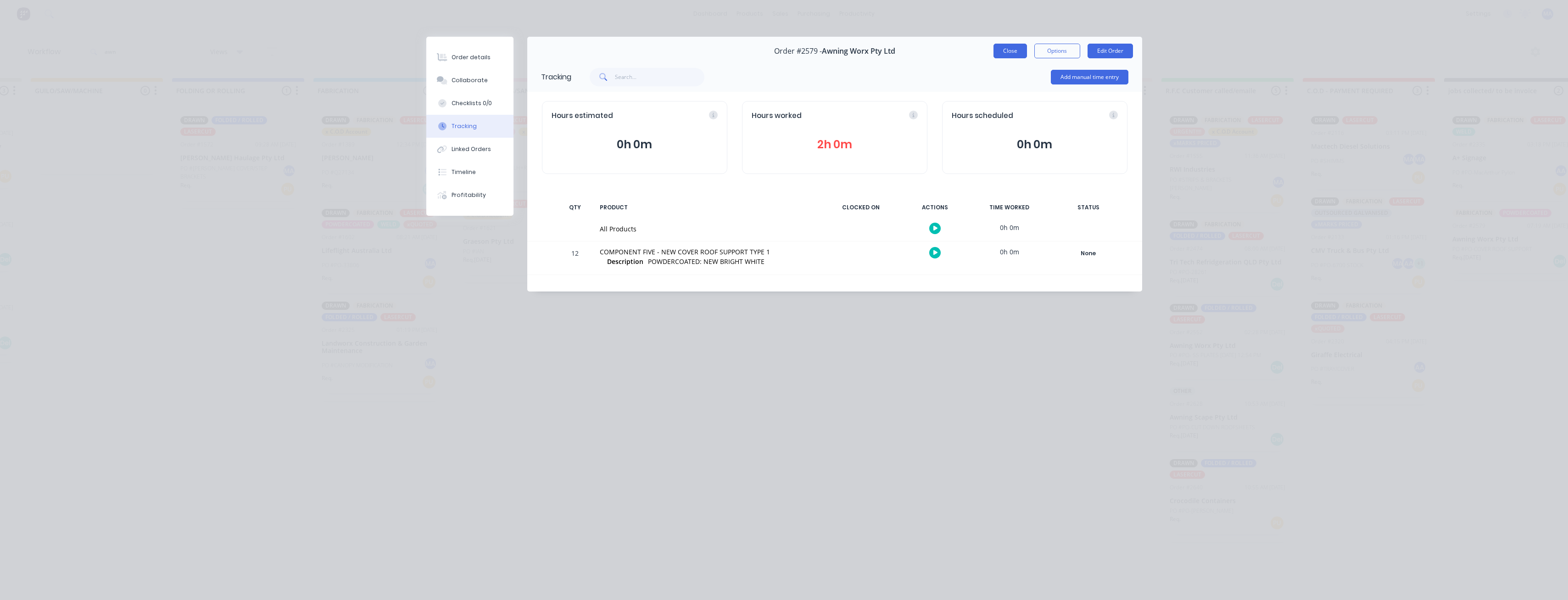
click at [1015, 56] on button "Close" at bounding box center [1010, 51] width 34 height 15
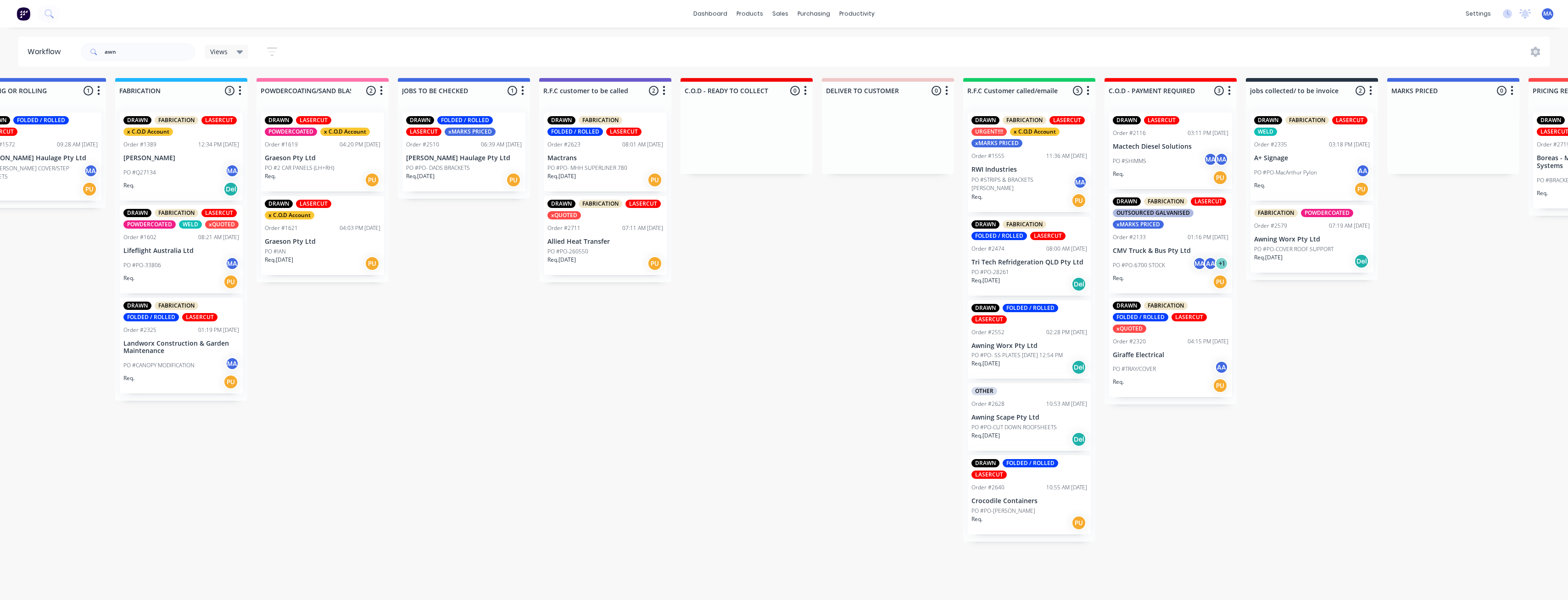
scroll to position [2, 713]
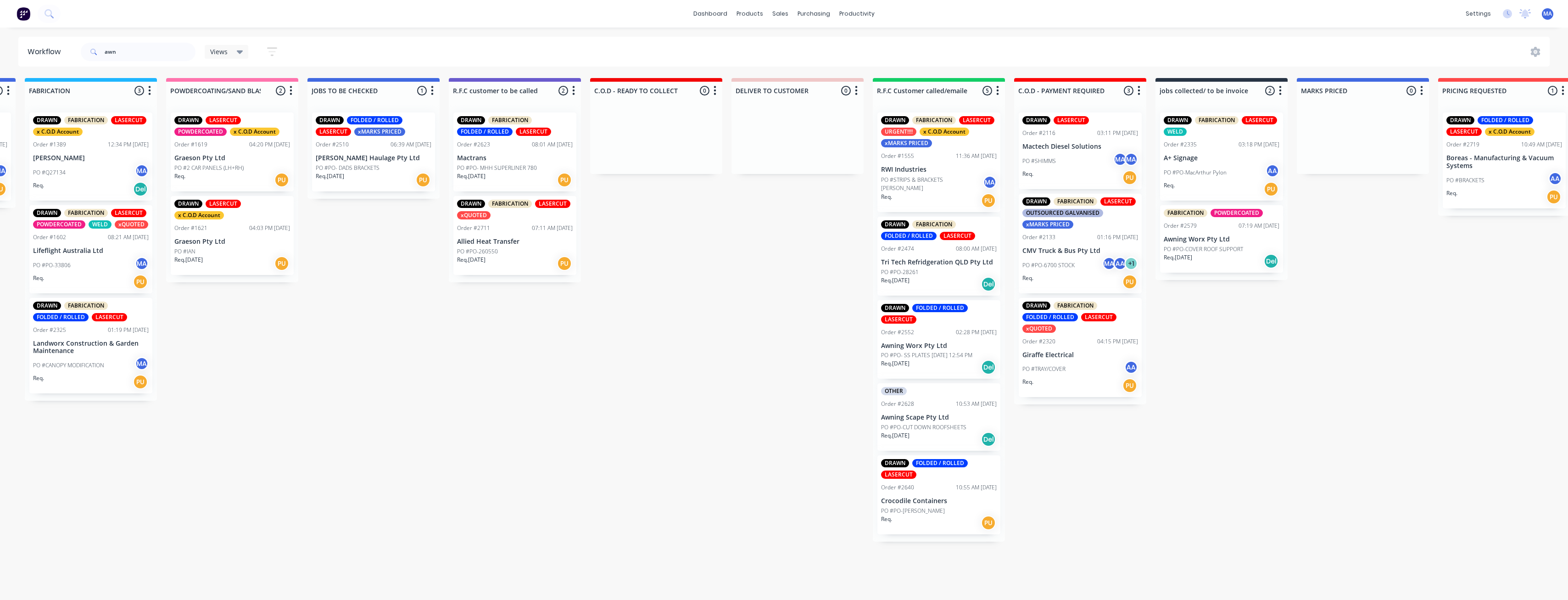
drag, startPoint x: 983, startPoint y: 370, endPoint x: 1001, endPoint y: 370, distance: 18.0
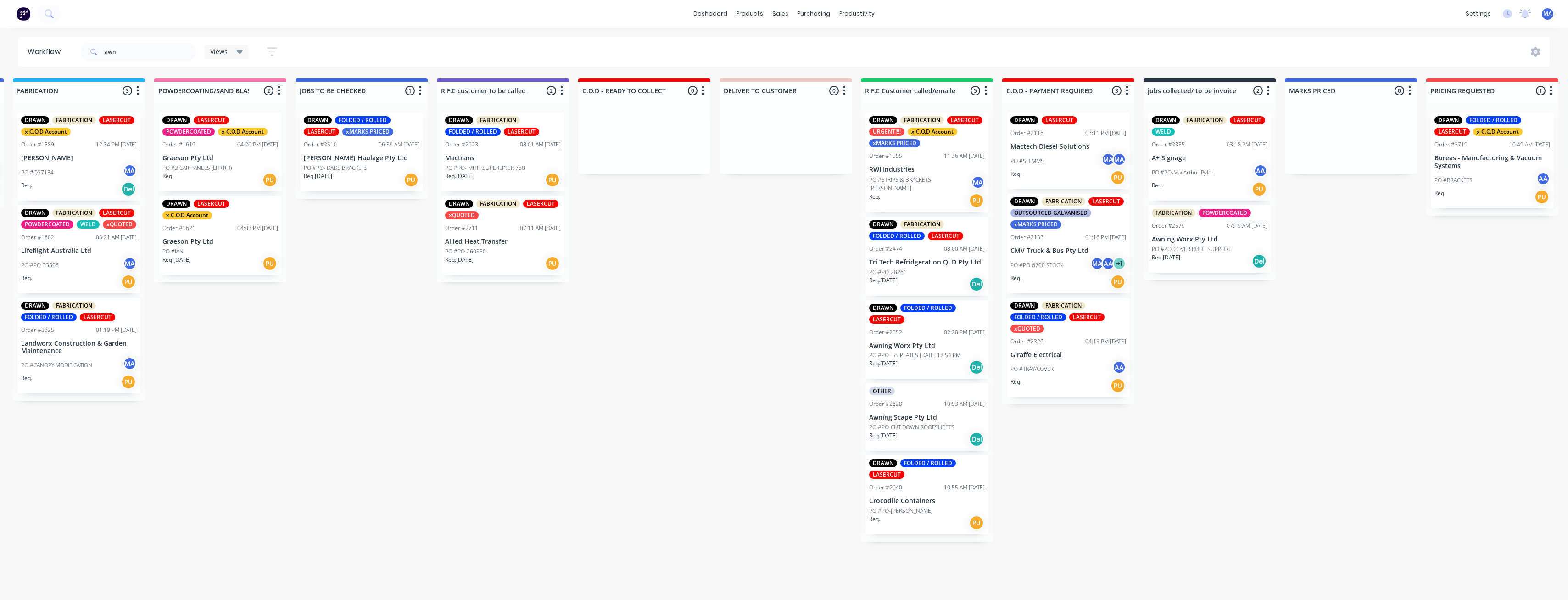
click at [954, 360] on p "PO #PO- SS PLATES [DATE] 12:54 PM" at bounding box center [915, 355] width 91 height 9
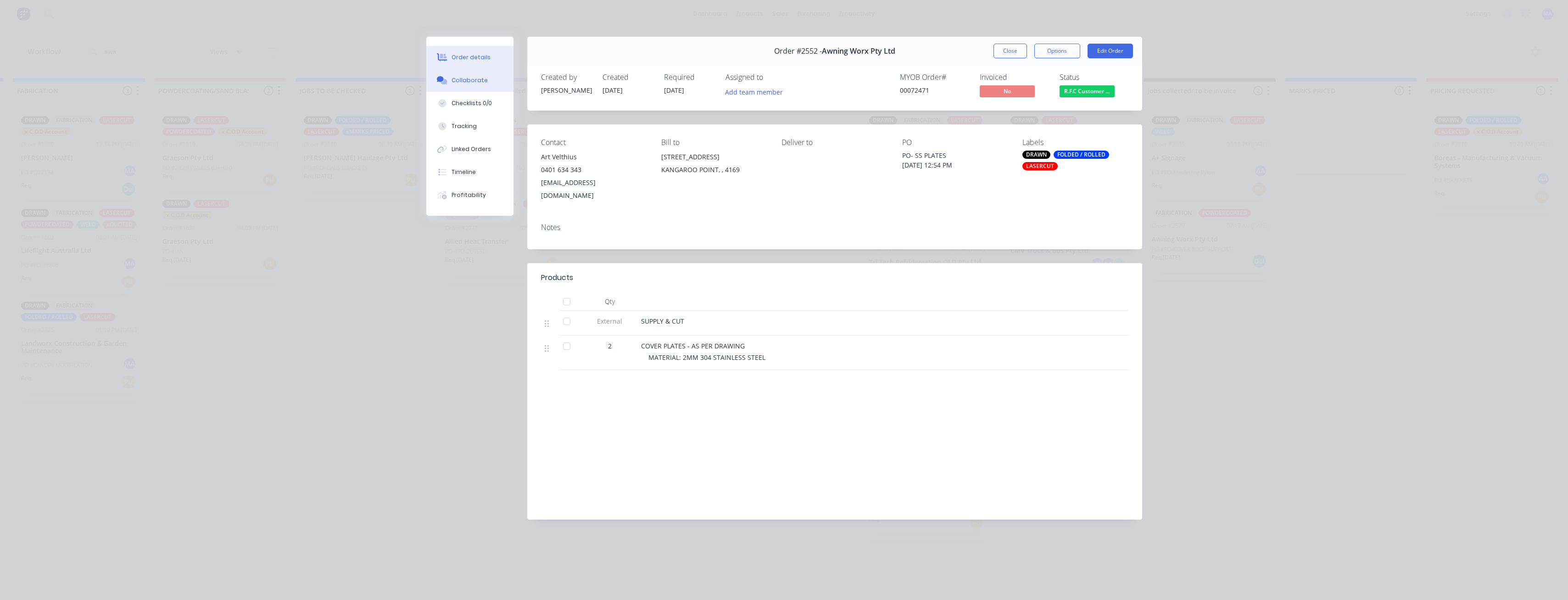
click at [484, 83] on div "Collaborate" at bounding box center [469, 81] width 36 height 9
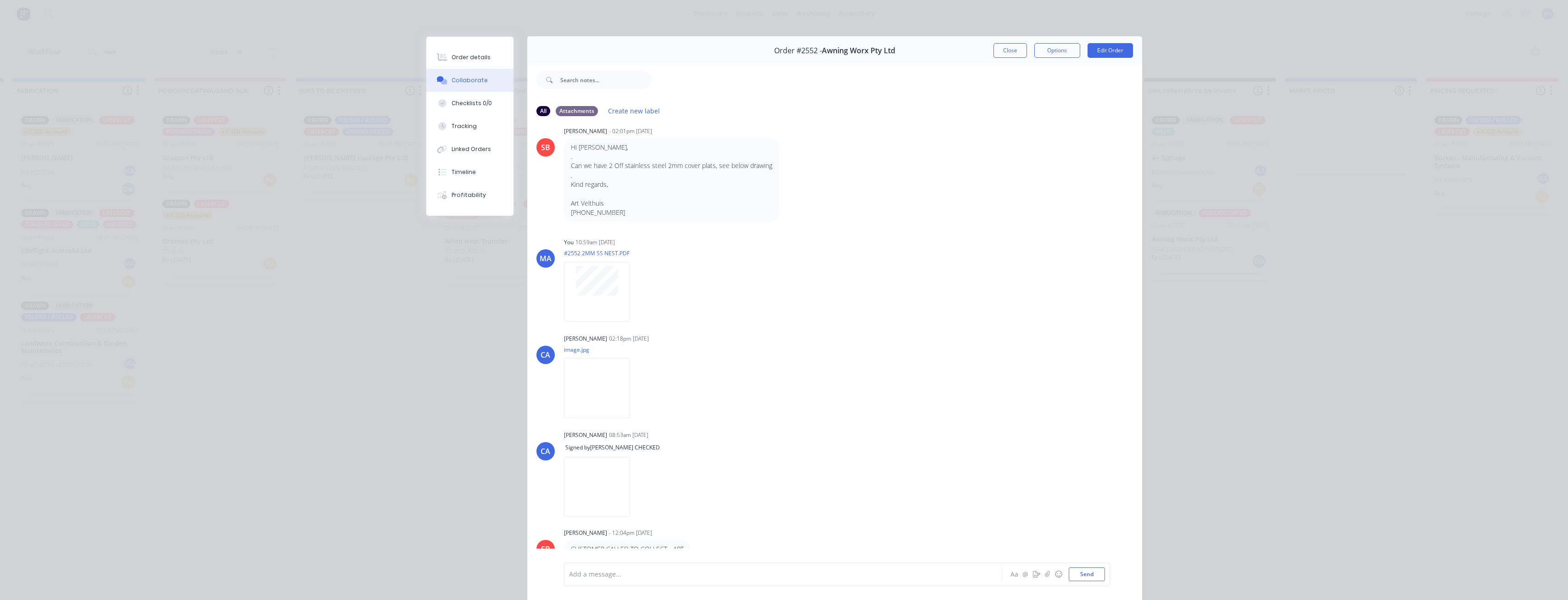
scroll to position [0, 0]
click at [1007, 40] on div "Order #2552 - Awning Worx Pty Ltd Close Options Edit Order" at bounding box center [834, 51] width 615 height 29
click at [1006, 48] on button "Close" at bounding box center [1010, 51] width 34 height 15
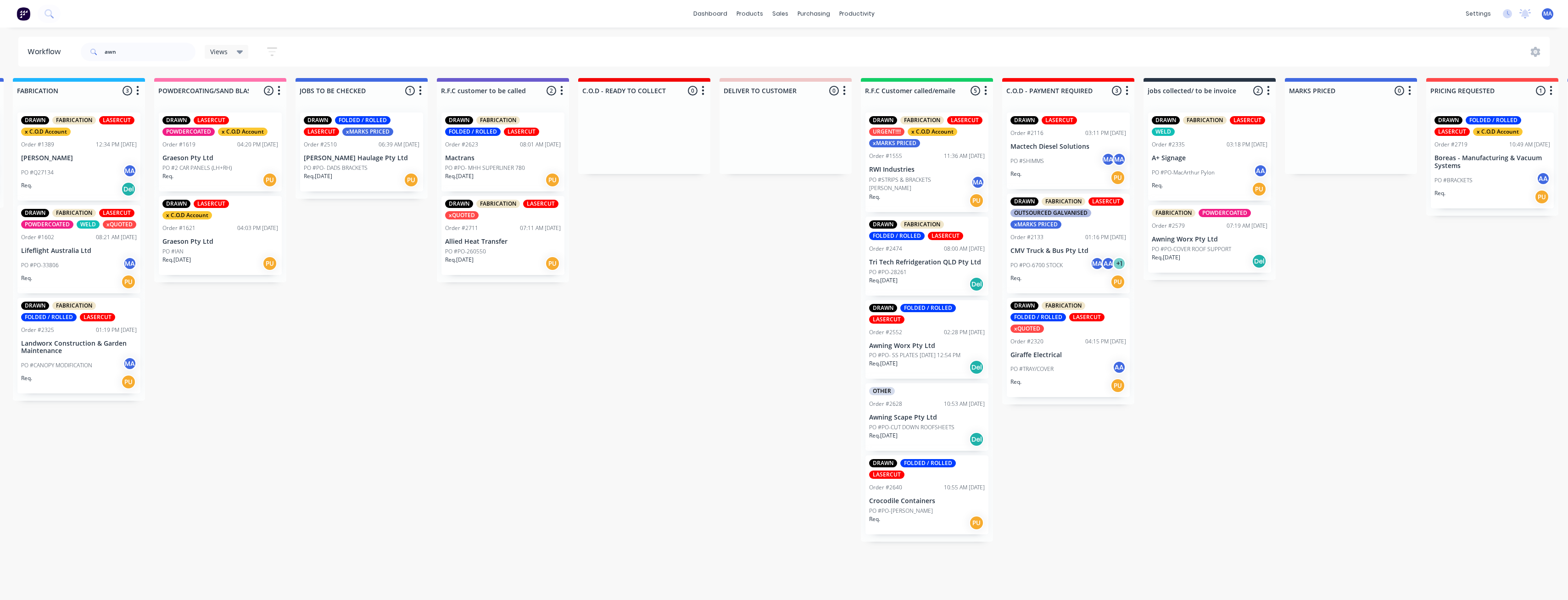
click at [894, 415] on div "OTHER Order #2628 10:53 AM [DATE] Awning Scape Pty Ltd PO #PO-CUT DOWN ROOFSHEE…" at bounding box center [927, 417] width 123 height 67
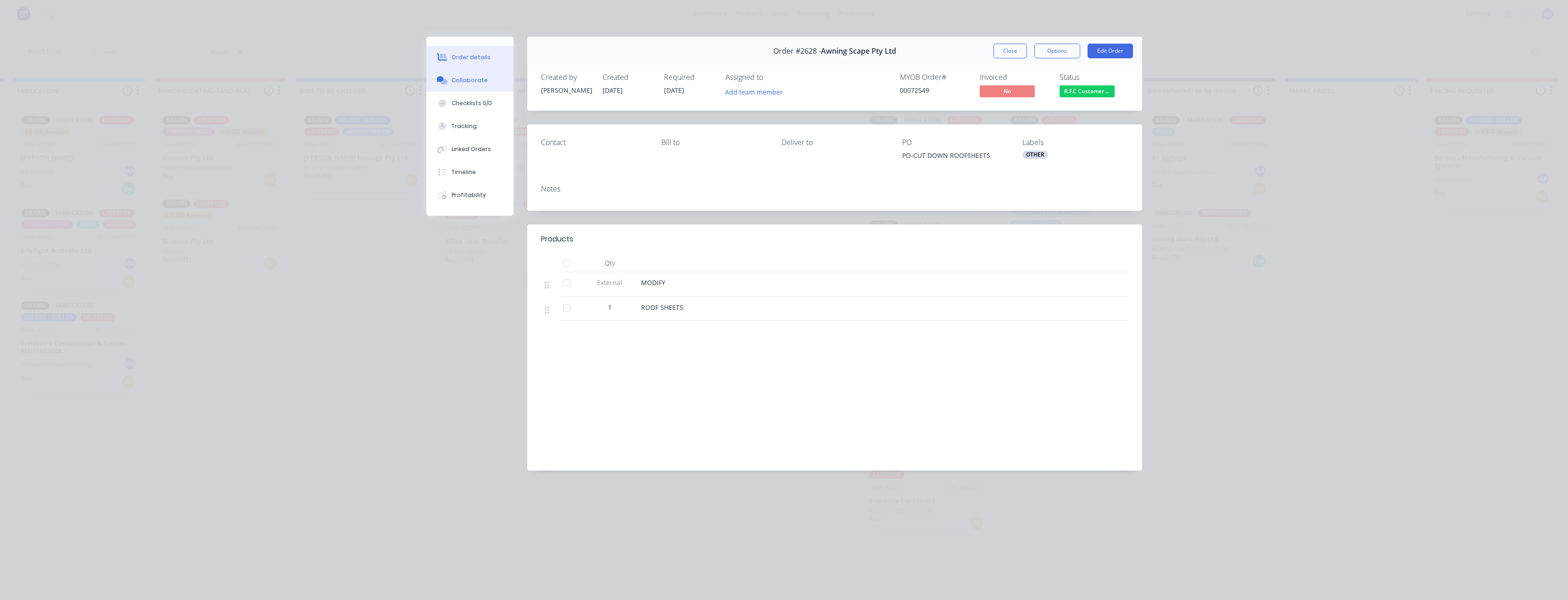
click at [480, 80] on div "Collaborate" at bounding box center [469, 81] width 36 height 9
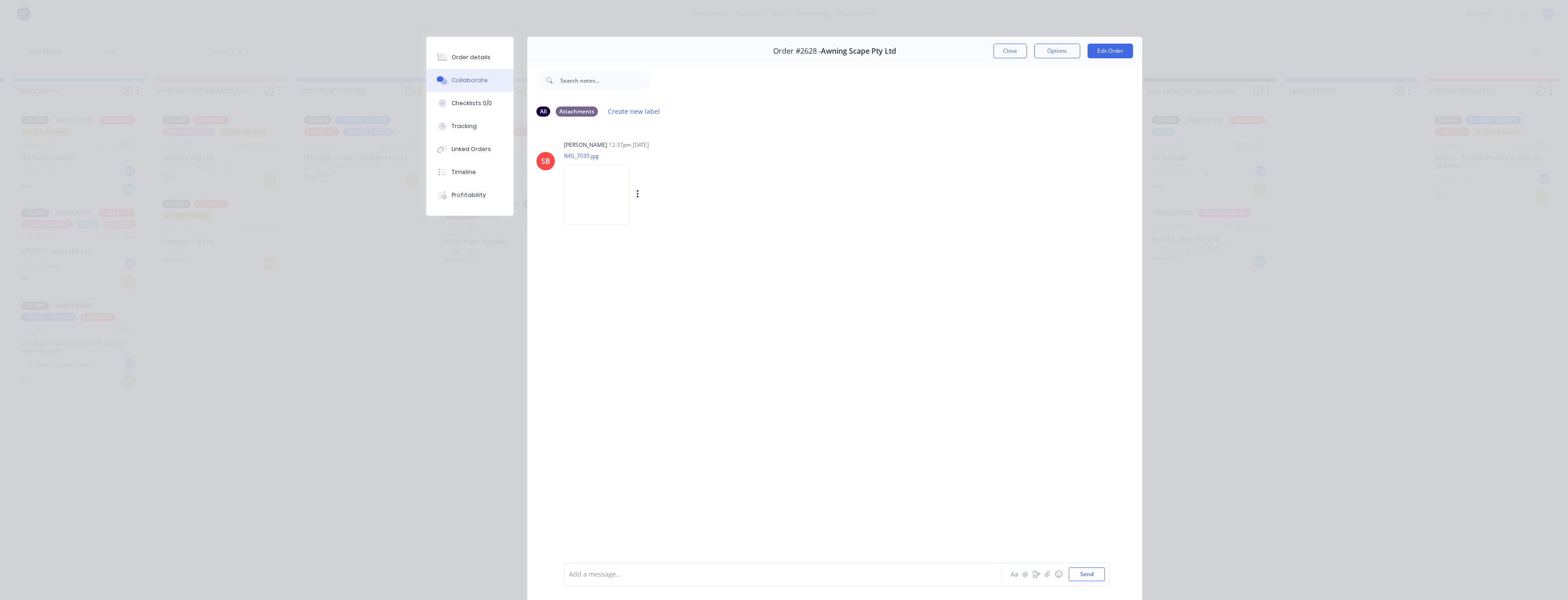
click at [613, 208] on img at bounding box center [597, 194] width 66 height 60
click at [477, 62] on button "Order details" at bounding box center [469, 57] width 87 height 23
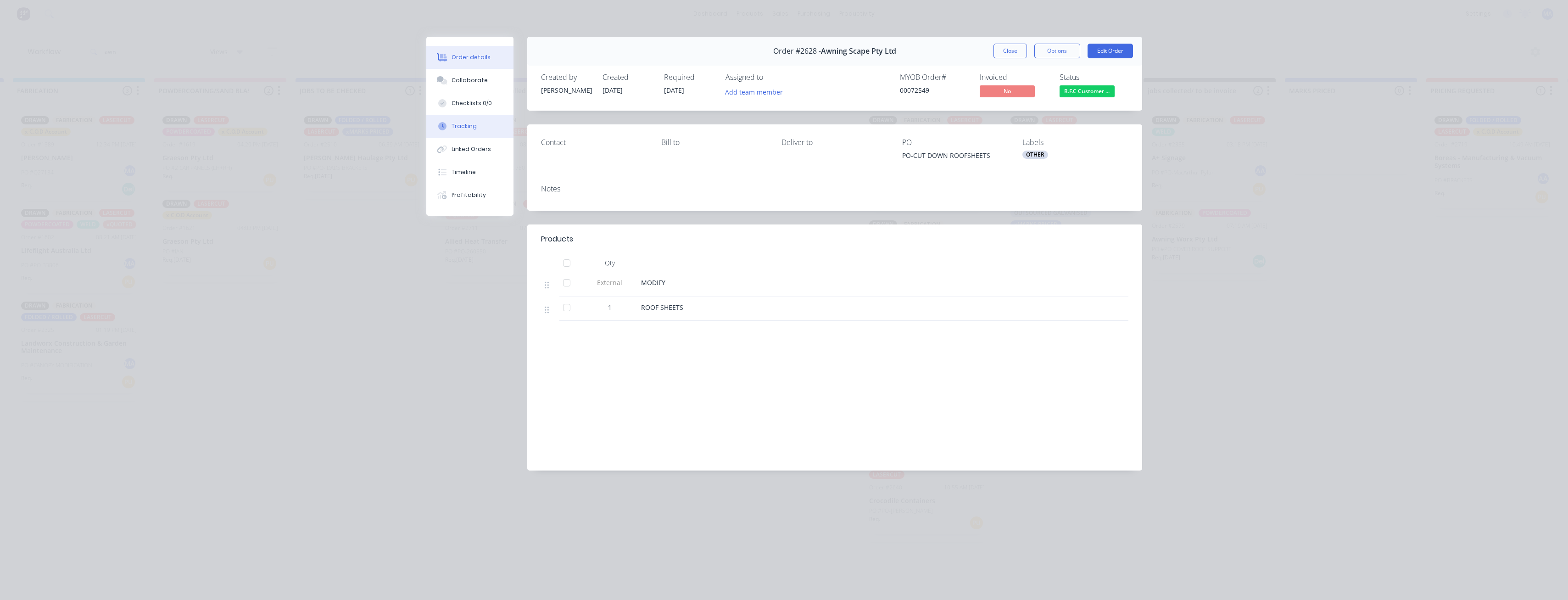
click at [482, 136] on button "Tracking" at bounding box center [469, 127] width 87 height 23
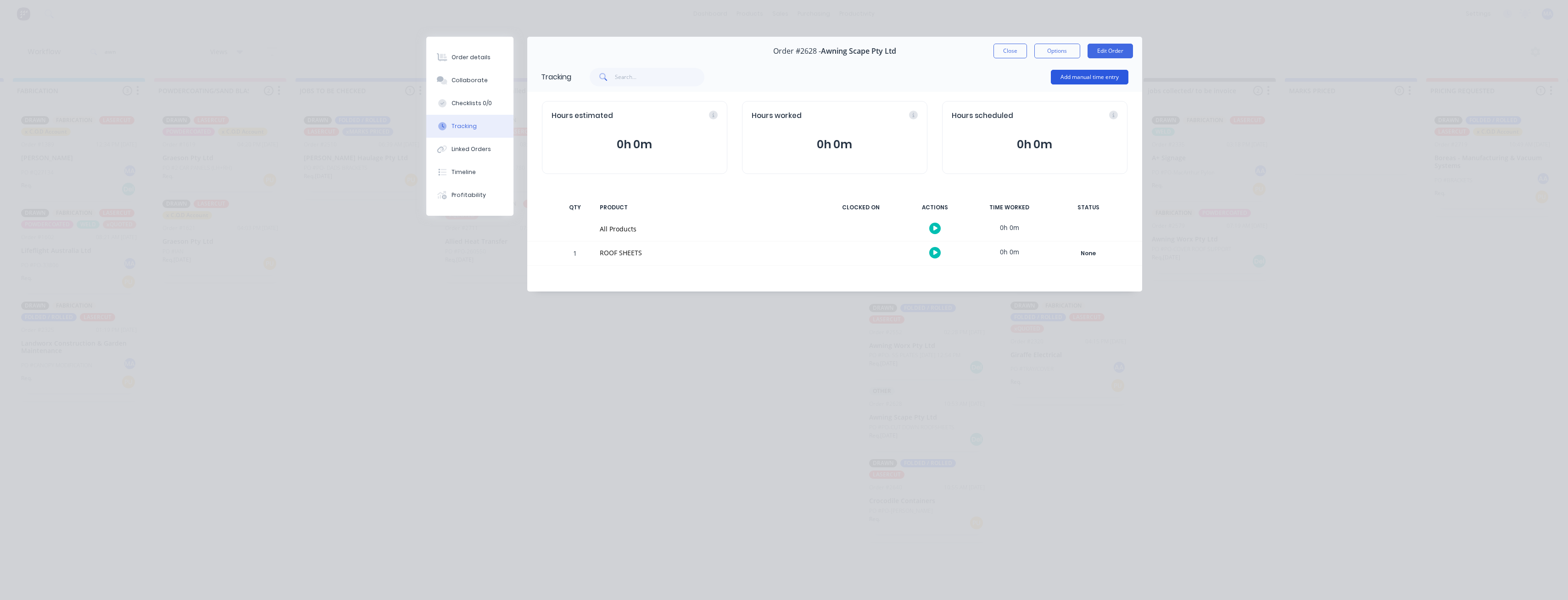
click at [1070, 76] on button "Add manual time entry" at bounding box center [1089, 77] width 78 height 15
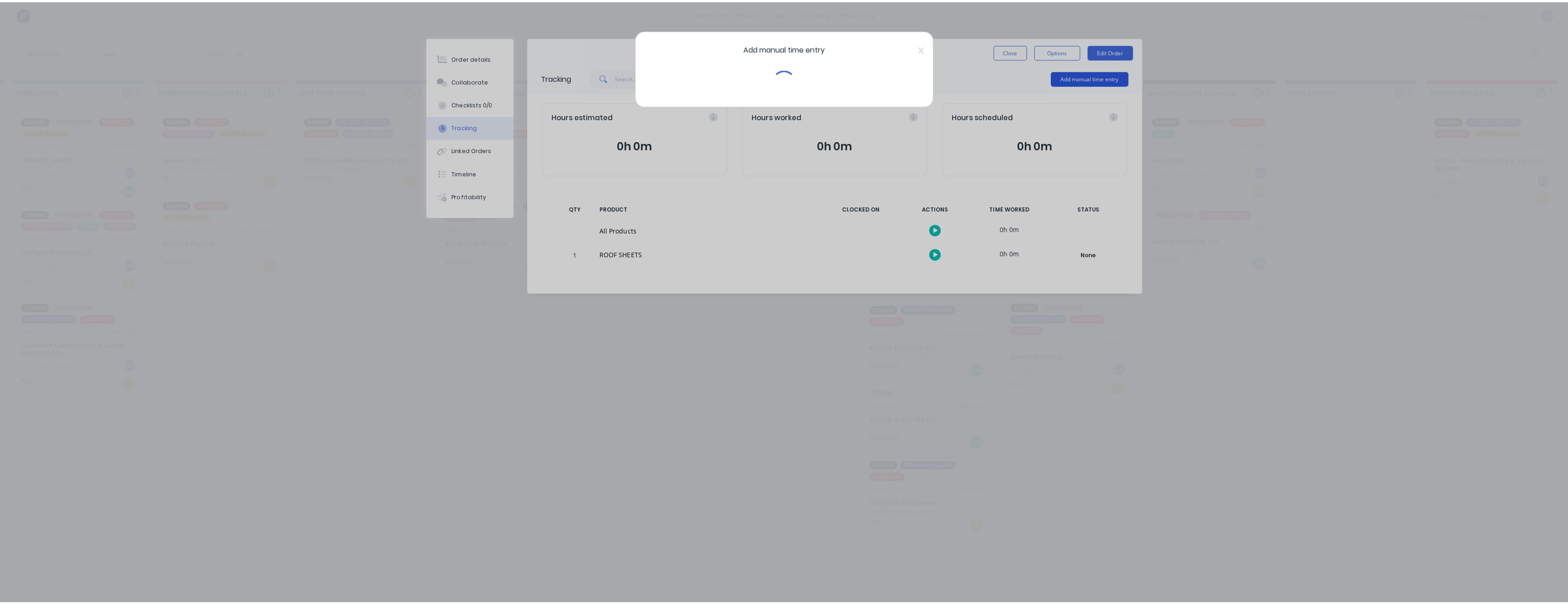
scroll to position [0, 710]
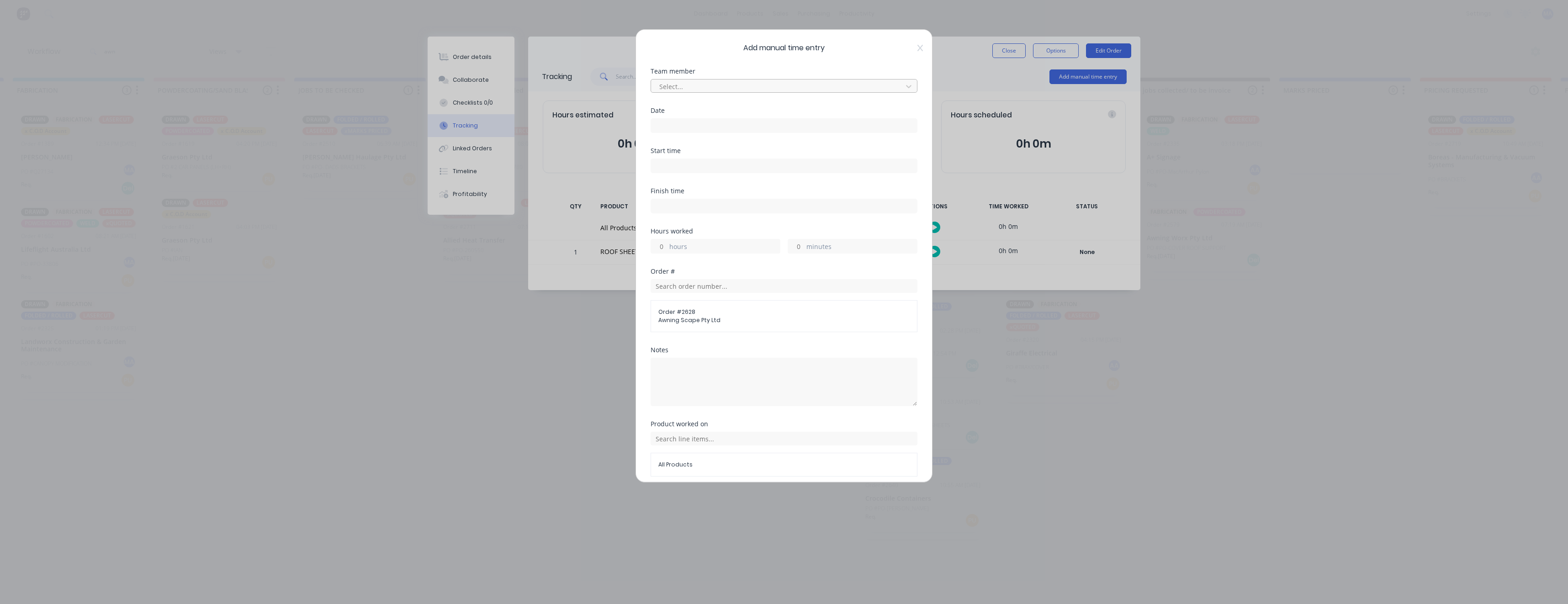
click at [714, 90] on div at bounding box center [778, 86] width 239 height 12
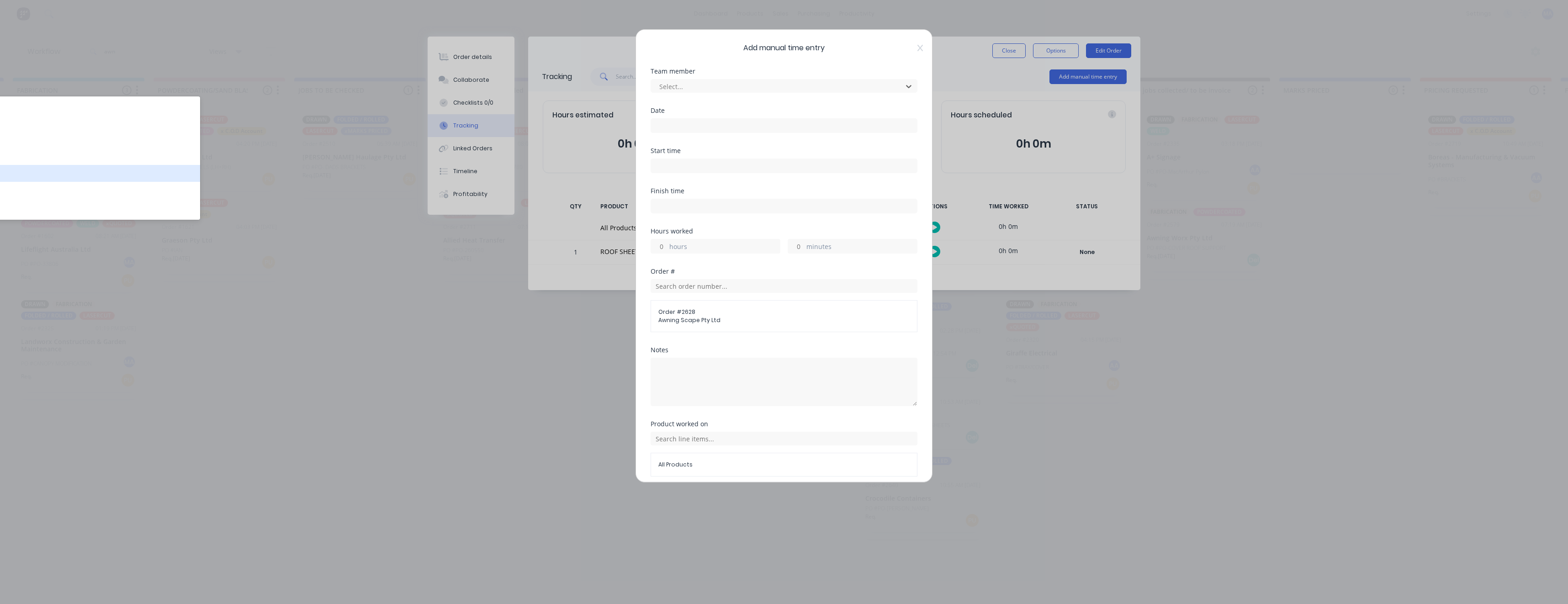
scroll to position [0, 0]
click at [147, 125] on div "[PERSON_NAME]" at bounding box center [70, 124] width 260 height 17
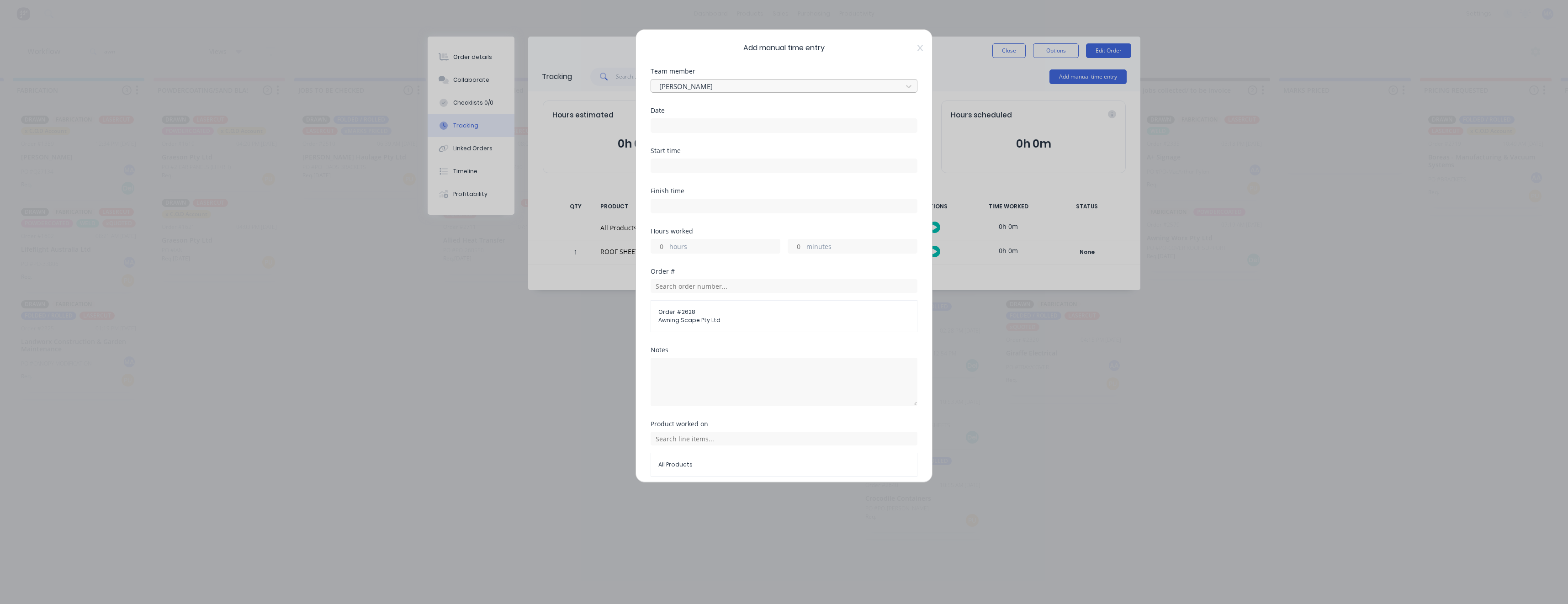
click at [853, 83] on div at bounding box center [778, 86] width 239 height 12
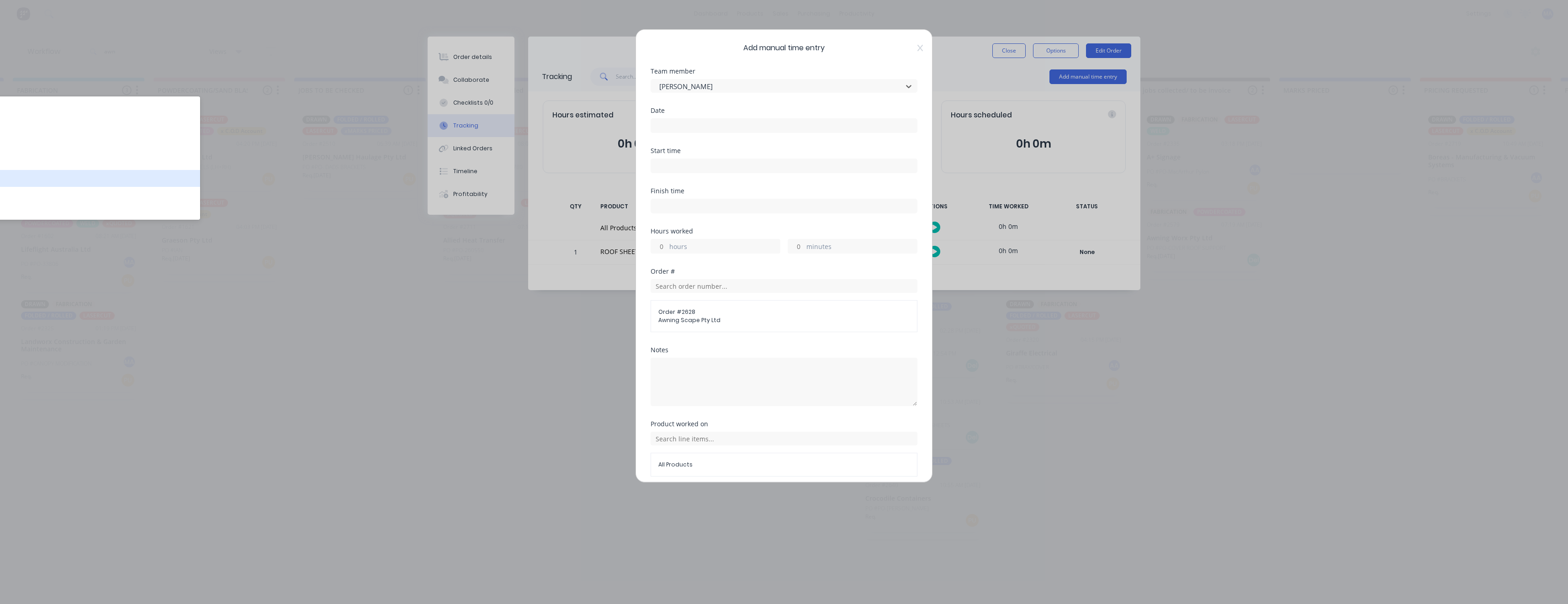
scroll to position [49, 0]
click at [103, 169] on div "[PERSON_NAME]" at bounding box center [70, 176] width 260 height 17
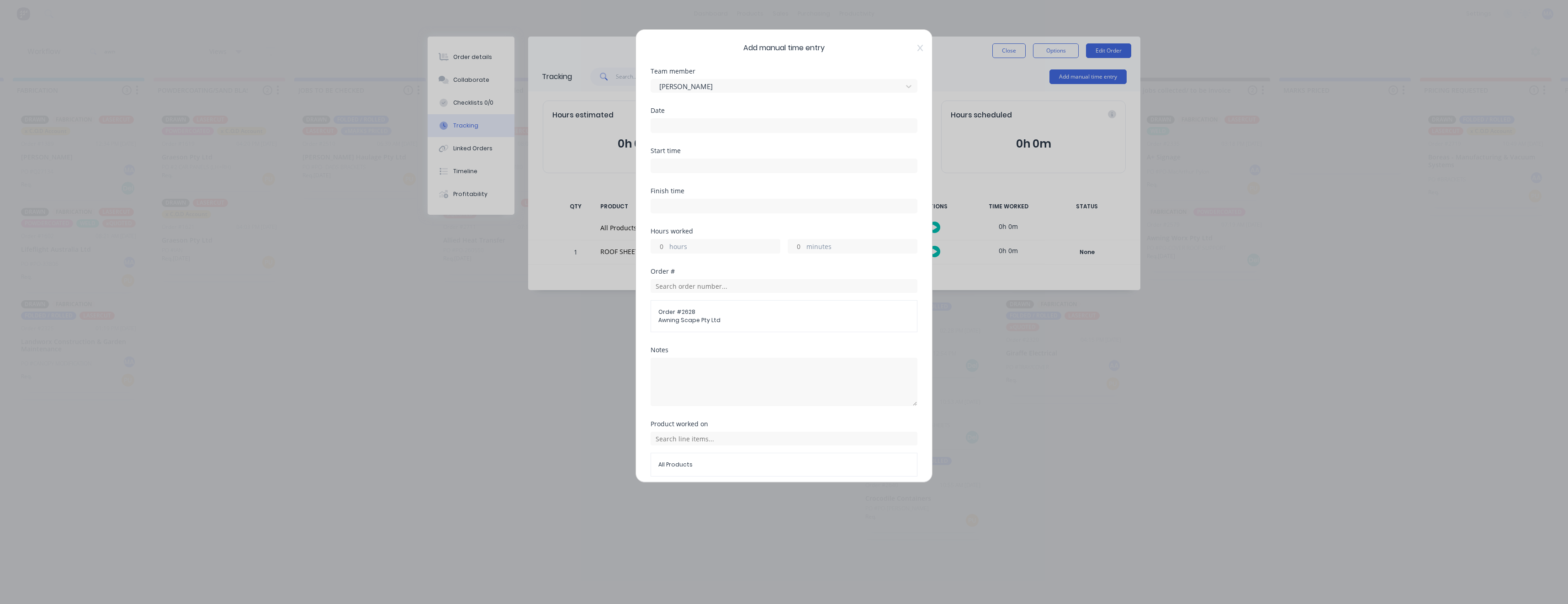
click at [704, 132] on label at bounding box center [784, 125] width 267 height 15
click at [704, 132] on input at bounding box center [784, 125] width 266 height 14
click at [732, 222] on div "21" at bounding box center [737, 225] width 14 height 14
type input "[DATE]"
click at [682, 243] on label "hours" at bounding box center [725, 247] width 111 height 12
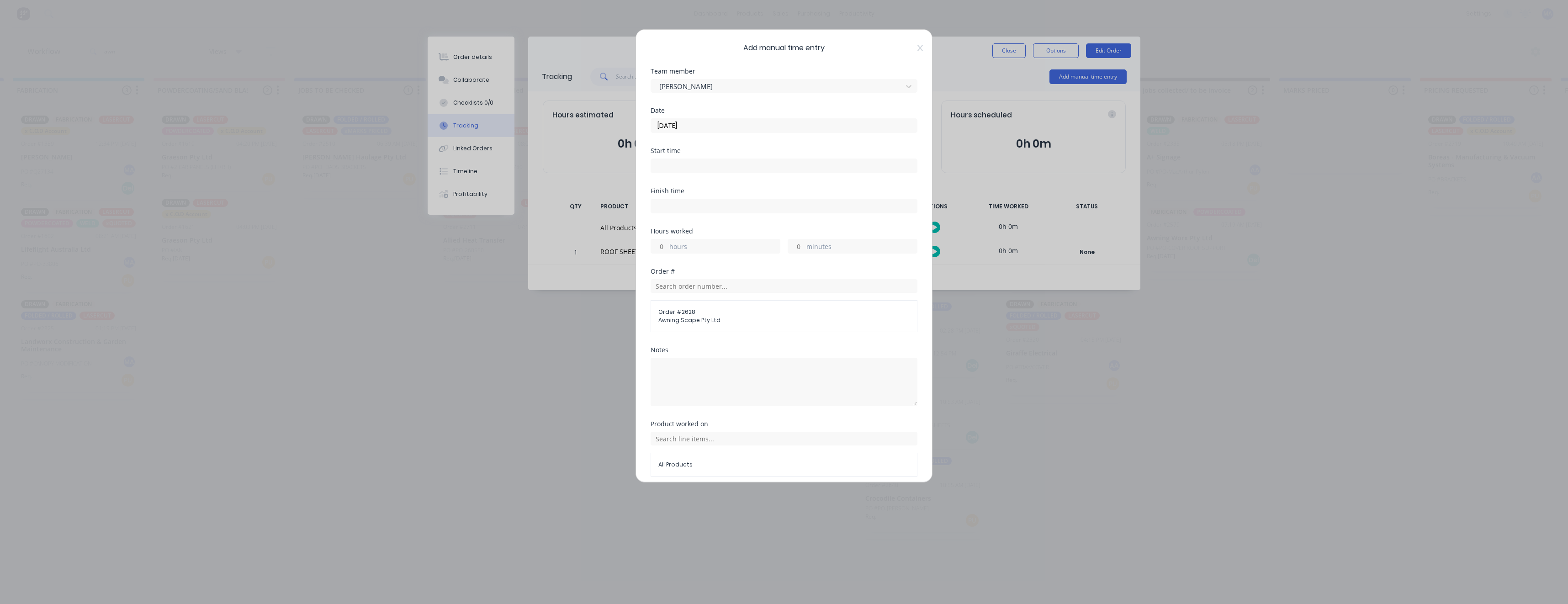
click at [667, 243] on input "hours" at bounding box center [659, 246] width 16 height 14
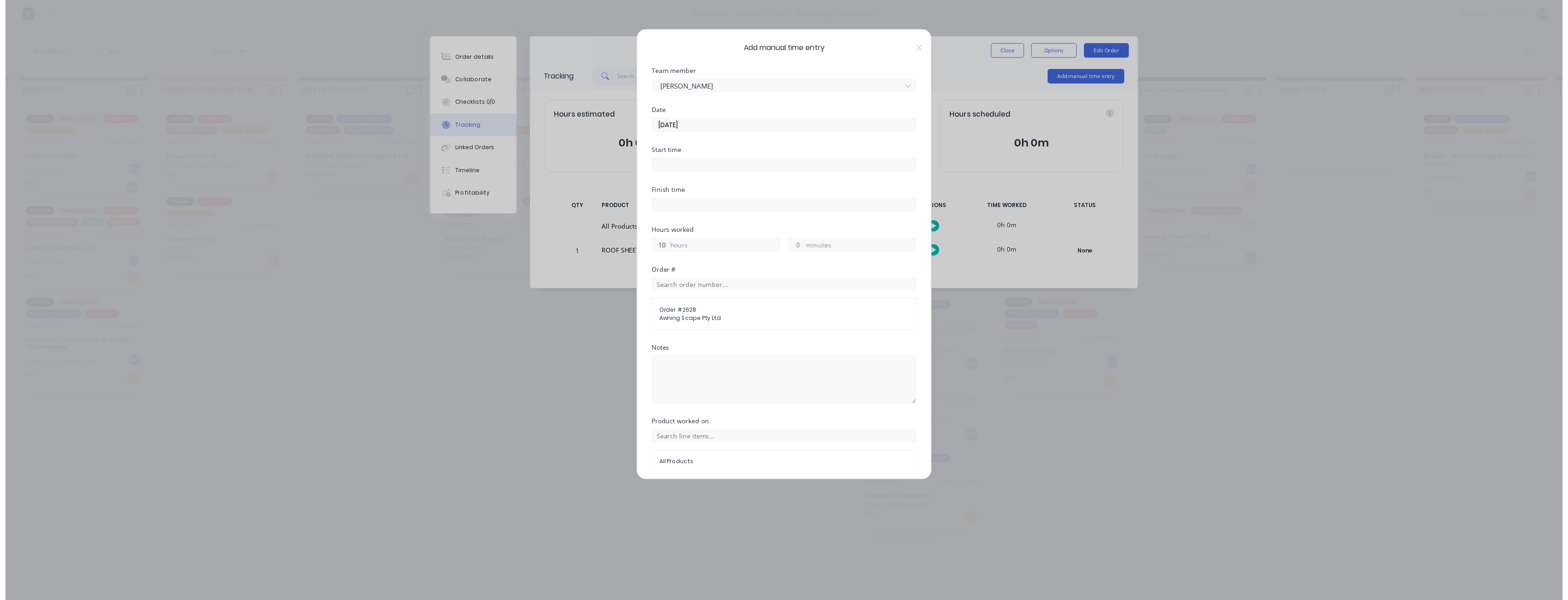
scroll to position [37, 0]
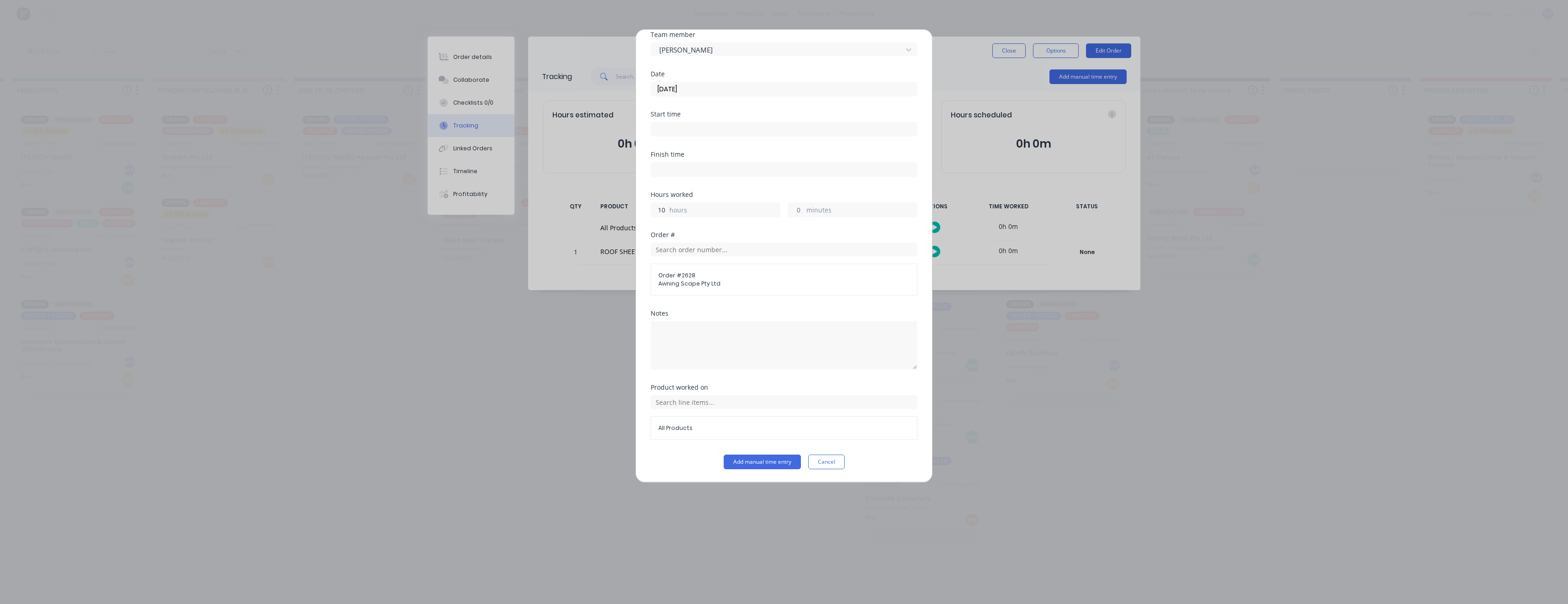
type input "10"
click at [780, 471] on div "Add manual time entry Team member [PERSON_NAME] Date [DATE] Start time Finish t…" at bounding box center [784, 256] width 297 height 454
click at [781, 463] on button "Add manual time entry" at bounding box center [762, 462] width 77 height 15
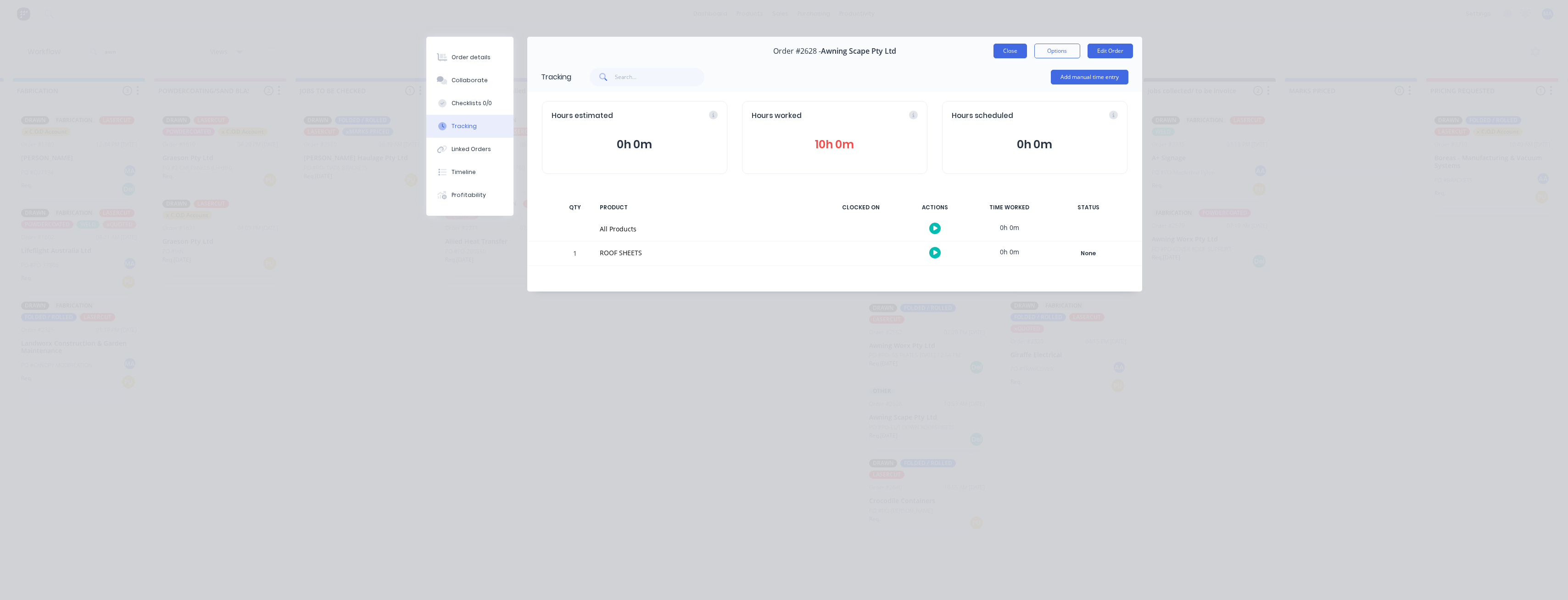
click at [1013, 55] on button "Close" at bounding box center [1010, 51] width 34 height 15
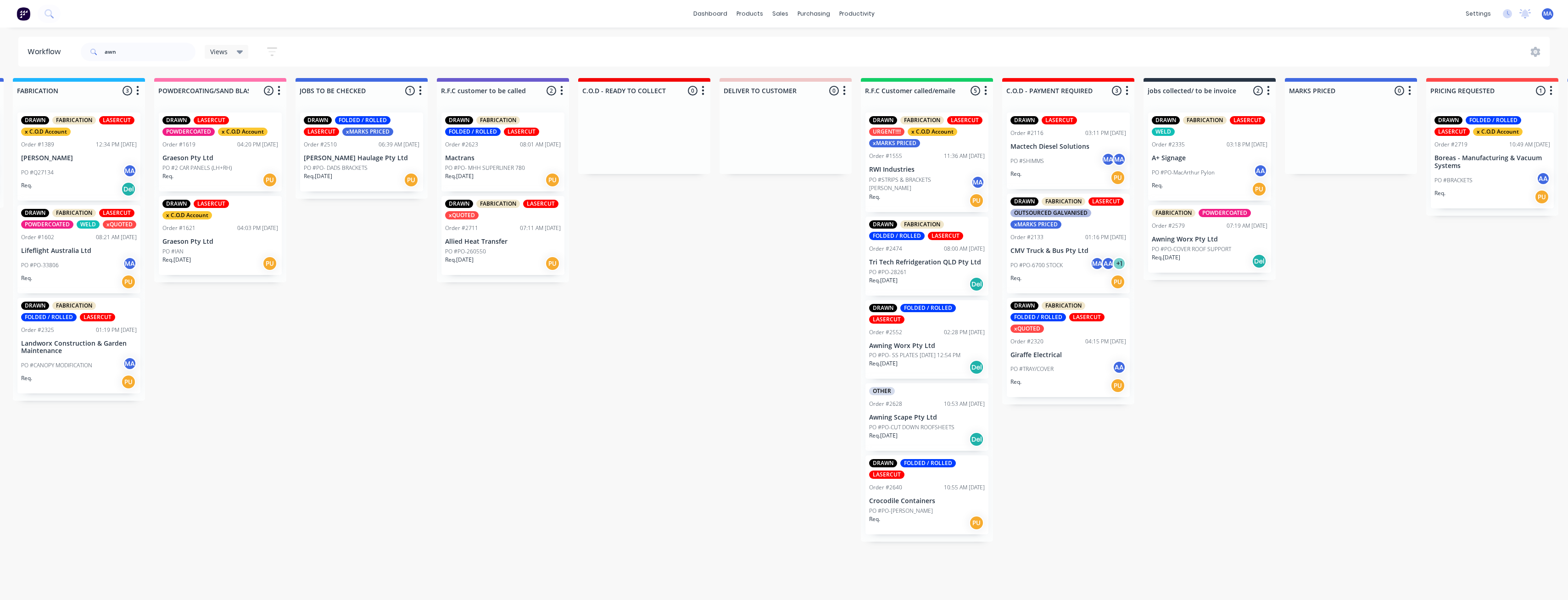
scroll to position [0, 713]
drag, startPoint x: 149, startPoint y: 46, endPoint x: 63, endPoint y: 42, distance: 86.1
click at [68, 42] on header "Workflow awn Views Save new view None (Default) edit Show/Hide statuses Show li…" at bounding box center [784, 51] width 1531 height 30
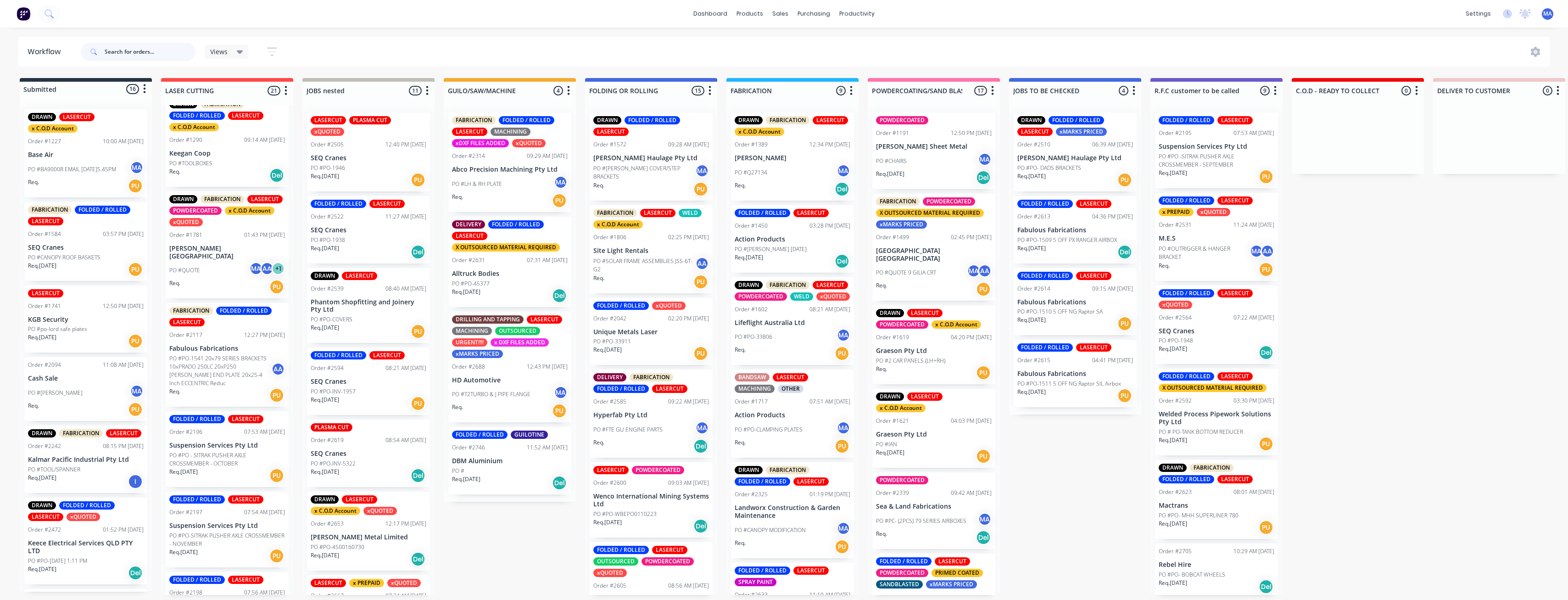
scroll to position [0, 0]
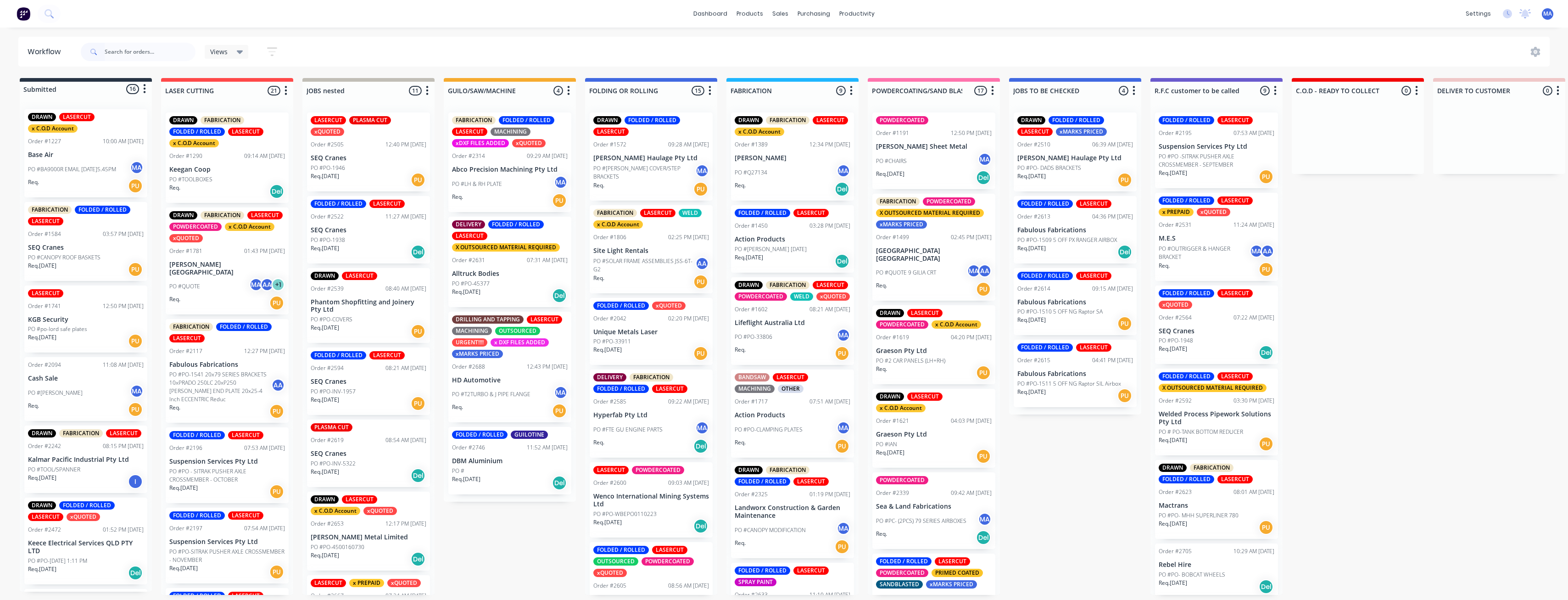
click at [496, 464] on p "DBM Aluminium" at bounding box center [509, 461] width 116 height 8
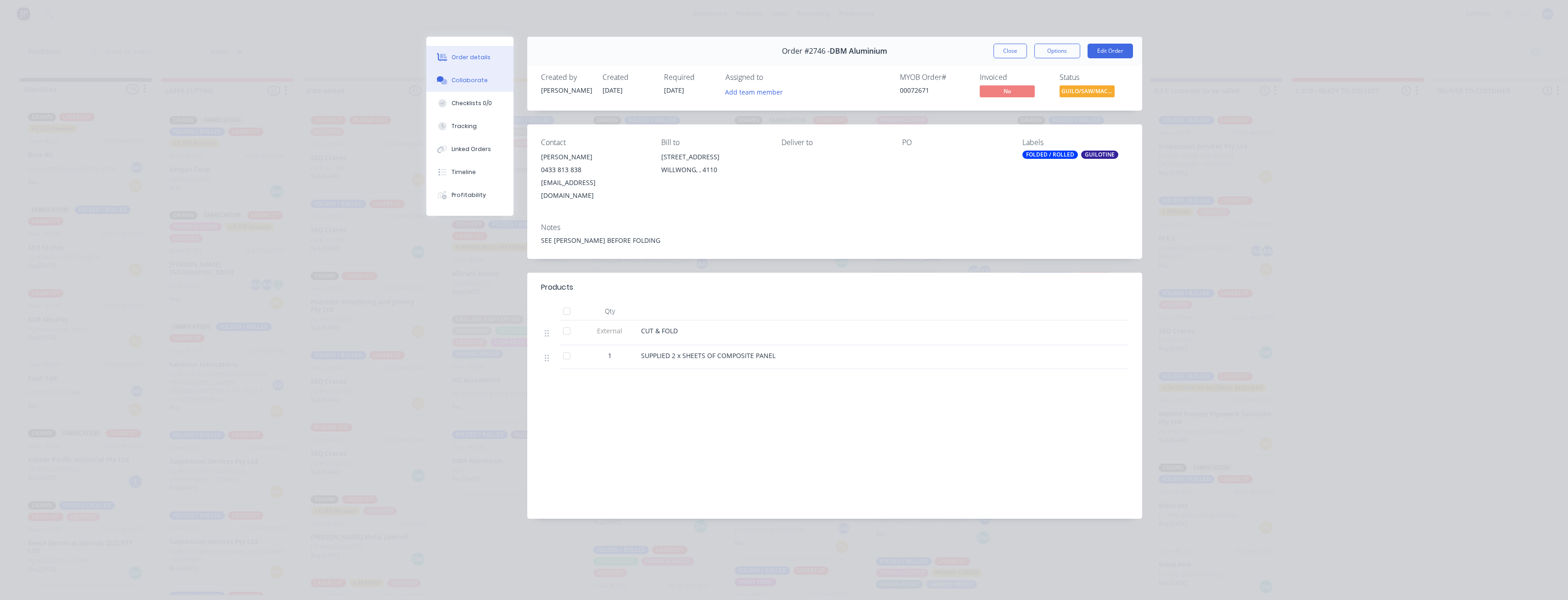
click at [473, 86] on button "Collaborate" at bounding box center [469, 81] width 87 height 23
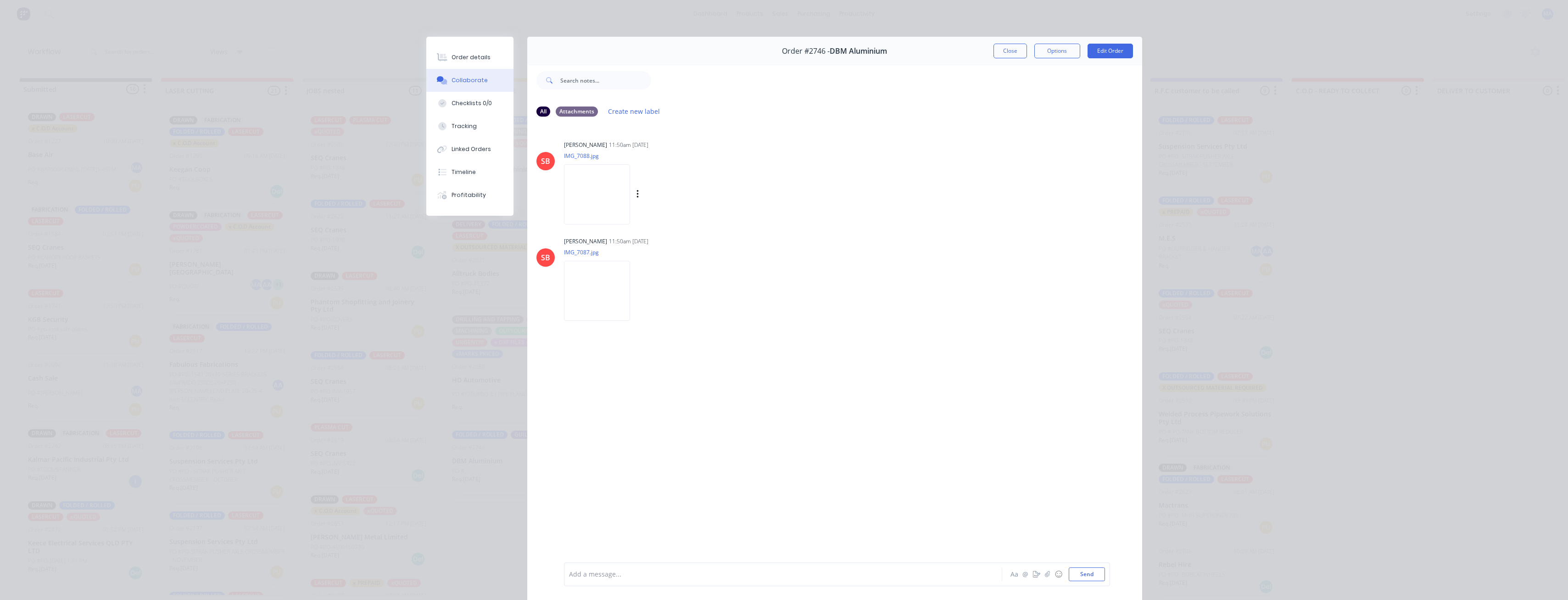
click at [588, 199] on img at bounding box center [597, 194] width 66 height 60
click at [437, 54] on icon at bounding box center [442, 57] width 10 height 7
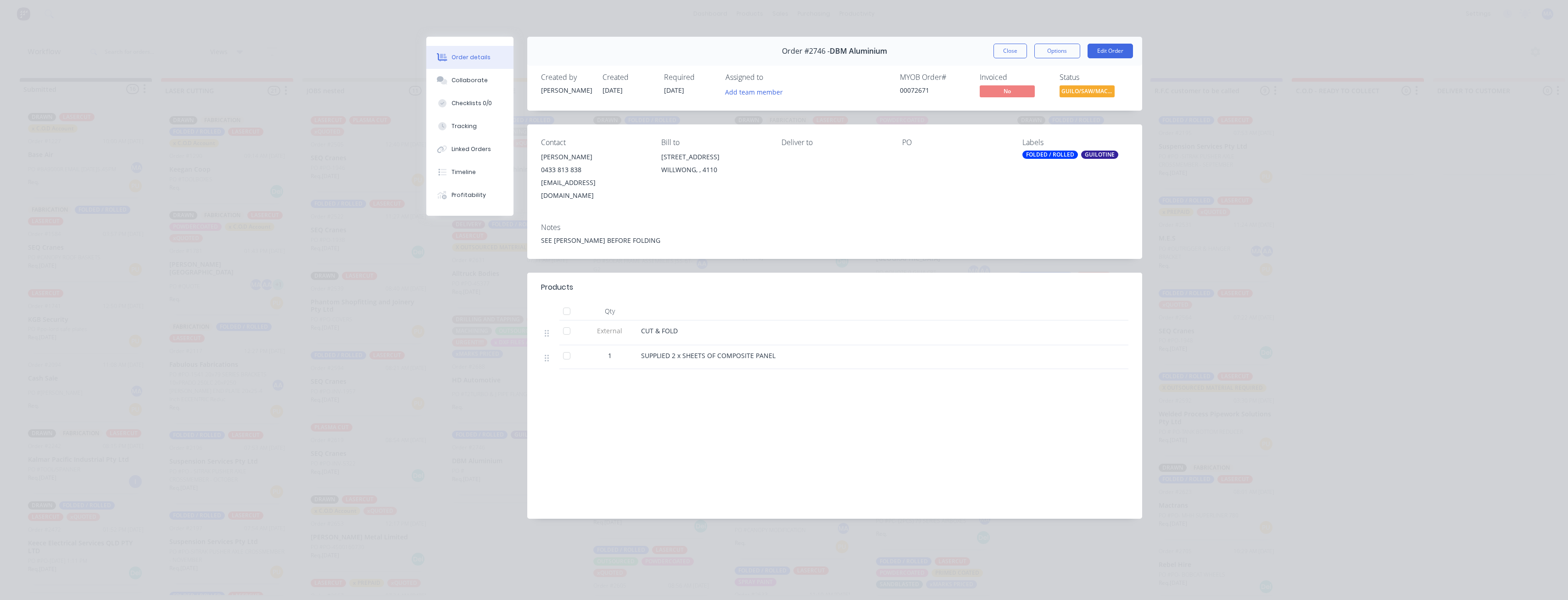
click at [998, 41] on div "Order #2746 - DBM Aluminium Close Options Edit Order" at bounding box center [834, 51] width 615 height 29
click at [1016, 51] on button "Close" at bounding box center [1010, 51] width 34 height 15
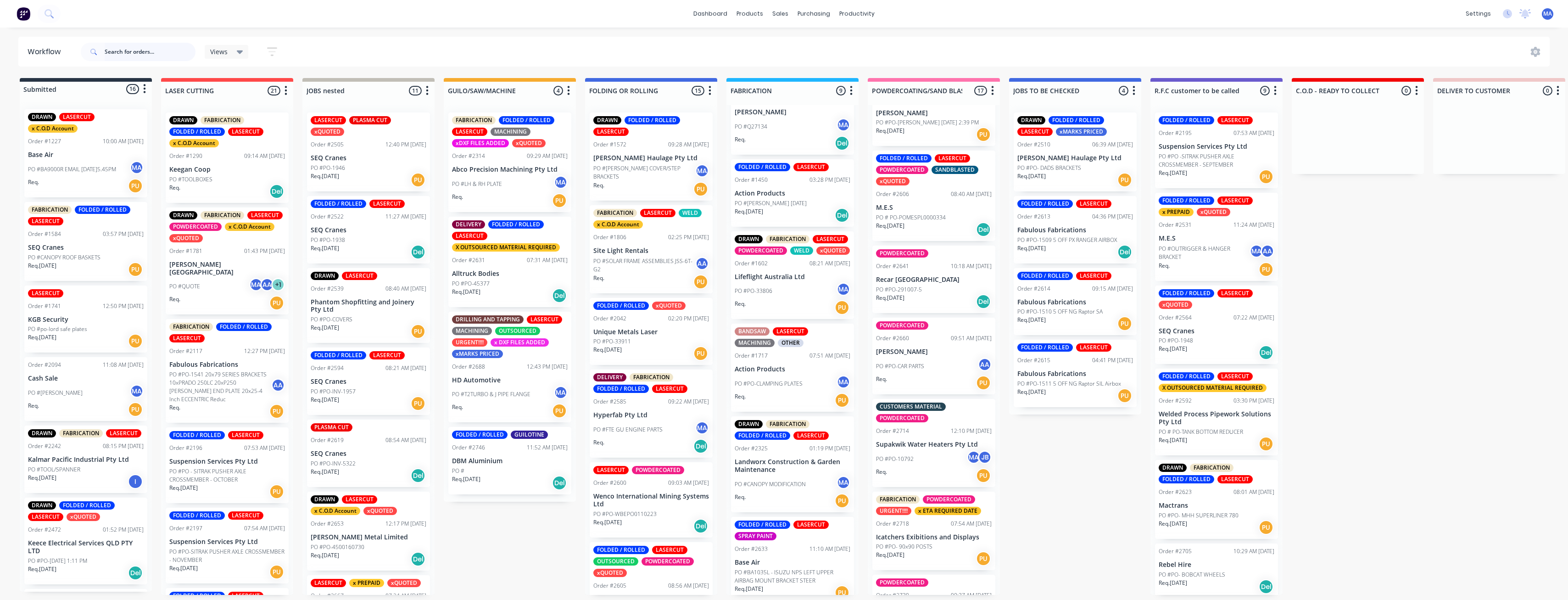
scroll to position [597, 0]
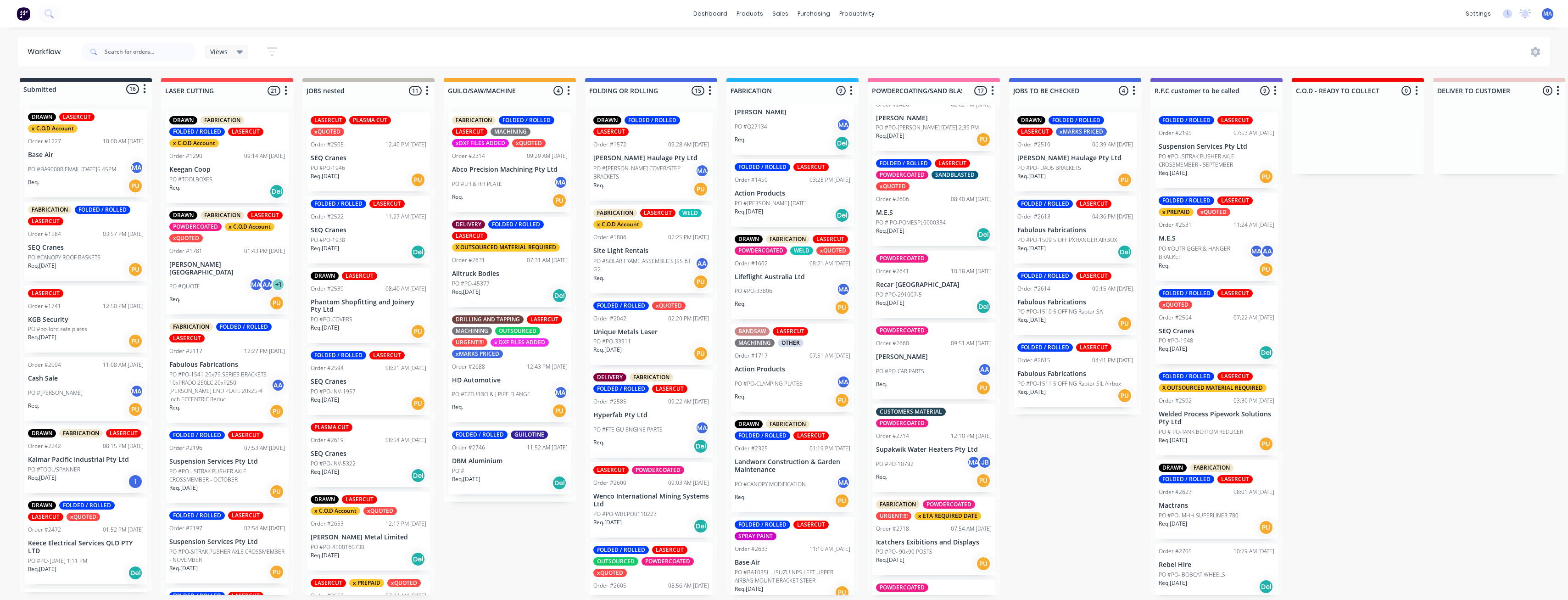
click at [930, 278] on div "POWDERCOATED Order #2641 10:18 AM [DATE] Recar [GEOGRAPHIC_DATA] PO #PO-291007-…" at bounding box center [933, 284] width 123 height 67
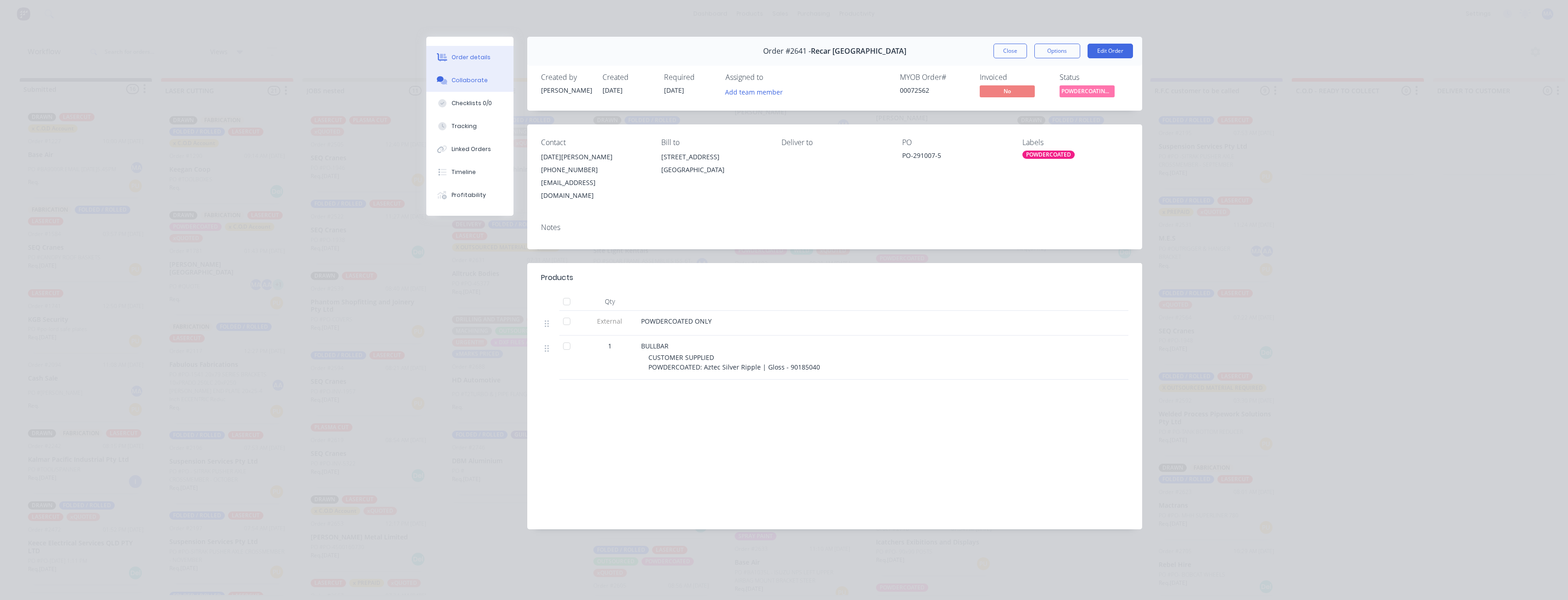
click at [477, 80] on div "Collaborate" at bounding box center [469, 81] width 36 height 9
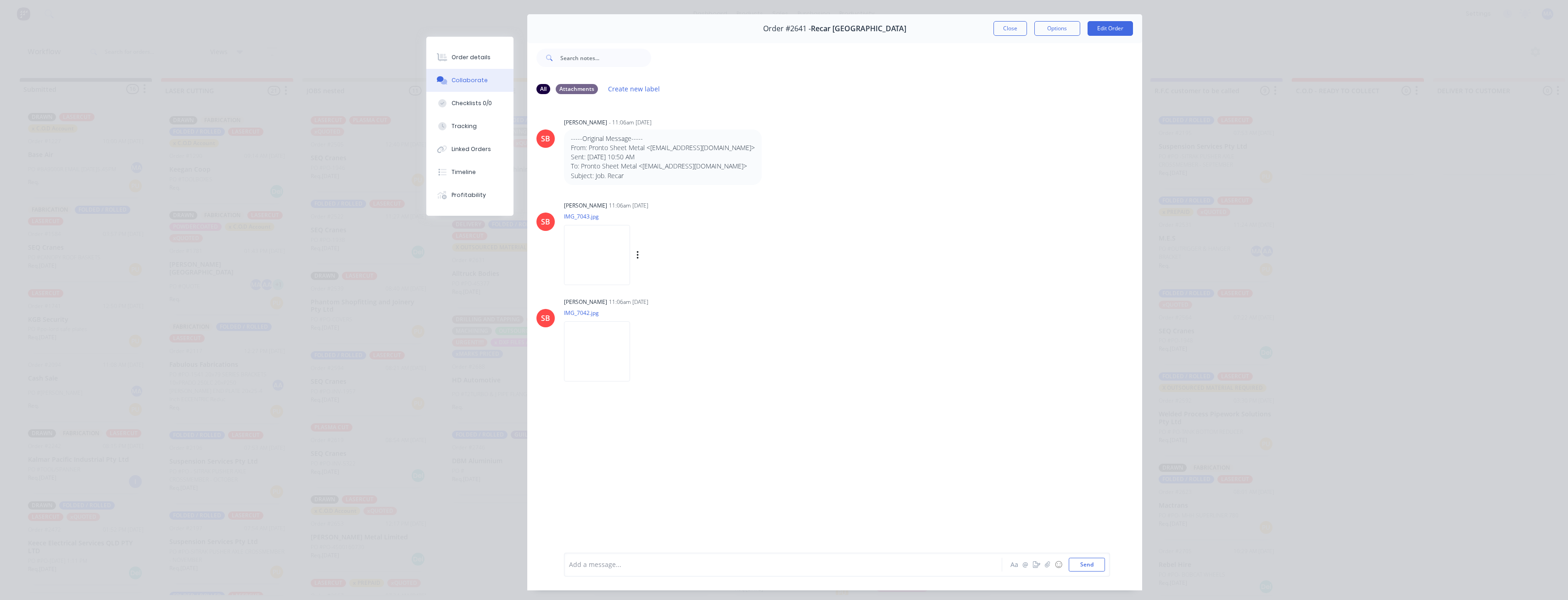
scroll to position [0, 0]
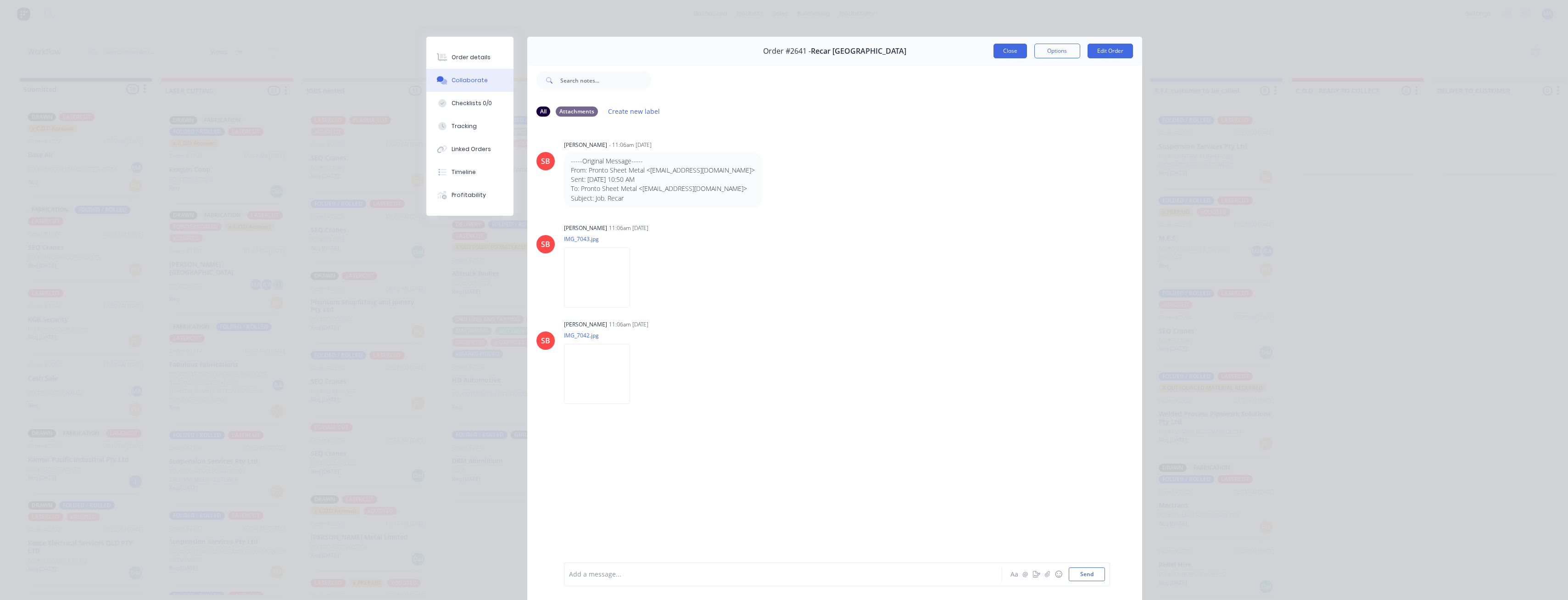
click at [993, 46] on button "Close" at bounding box center [1010, 51] width 34 height 15
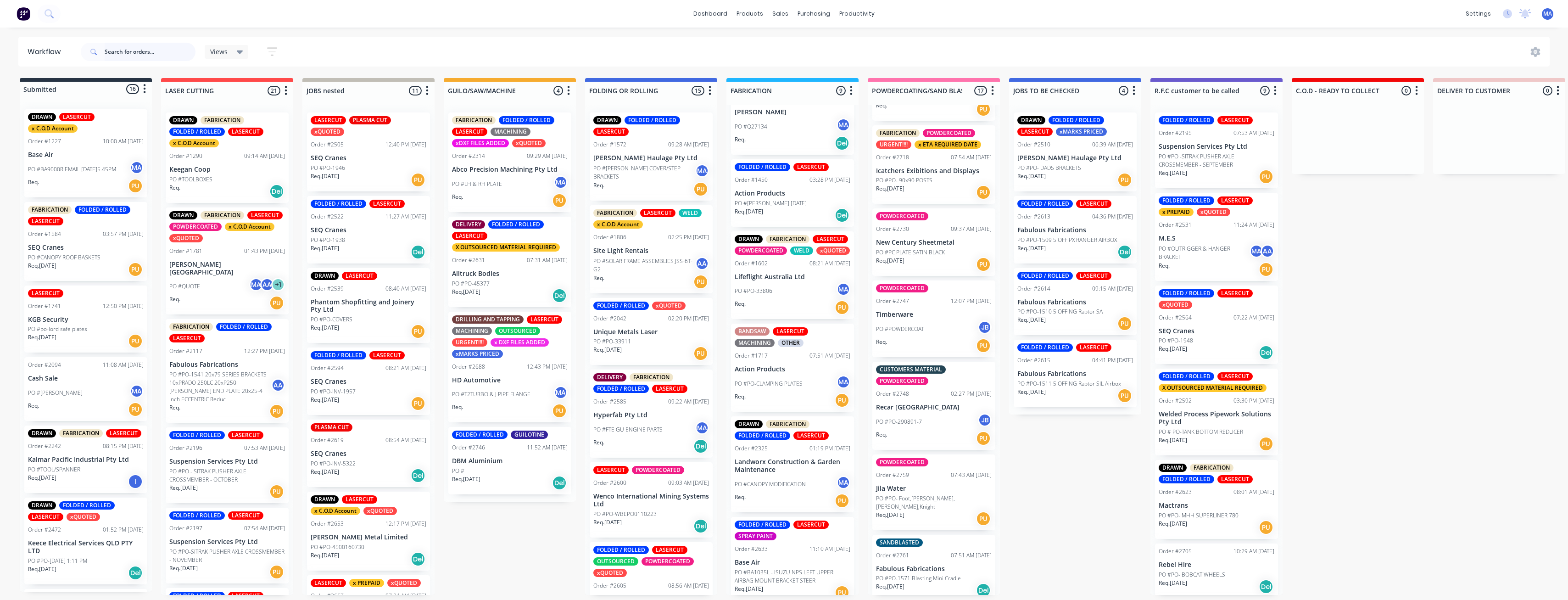
scroll to position [2, 0]
click at [926, 414] on div "PO #PO-290891-7 JB" at bounding box center [933, 422] width 116 height 18
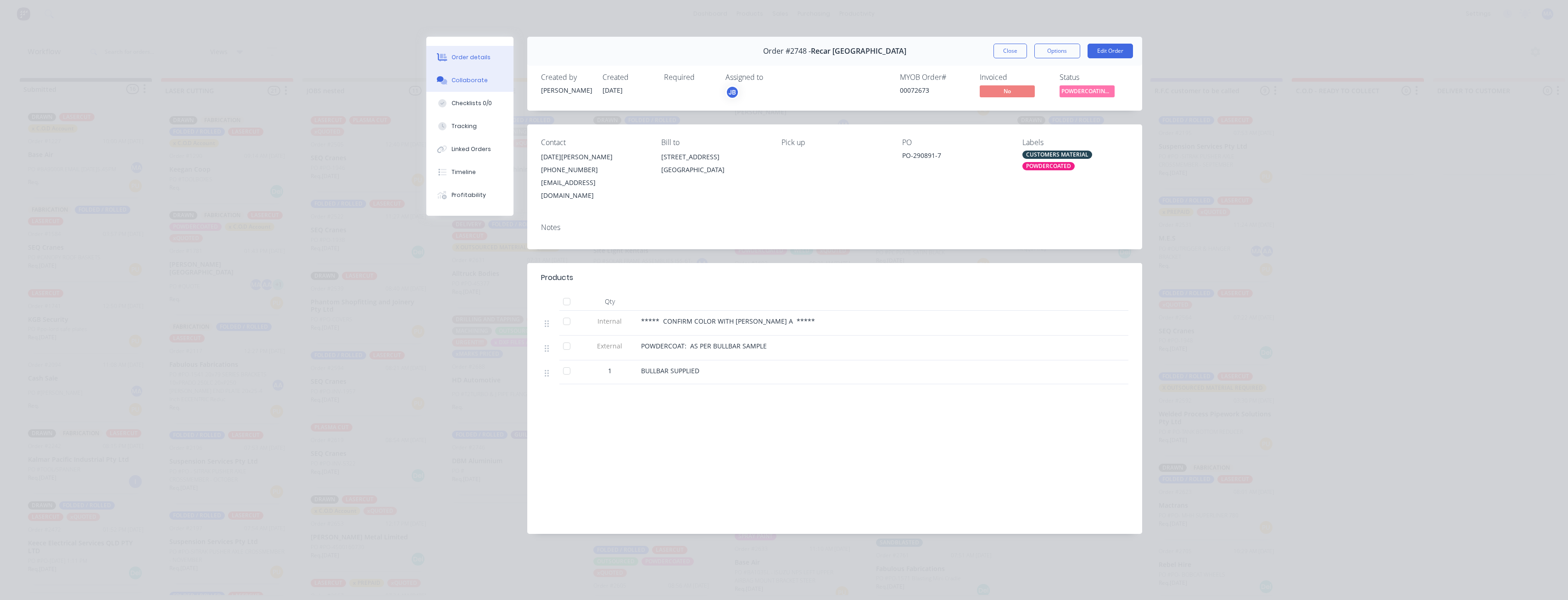
click at [486, 82] on button "Collaborate" at bounding box center [469, 81] width 87 height 23
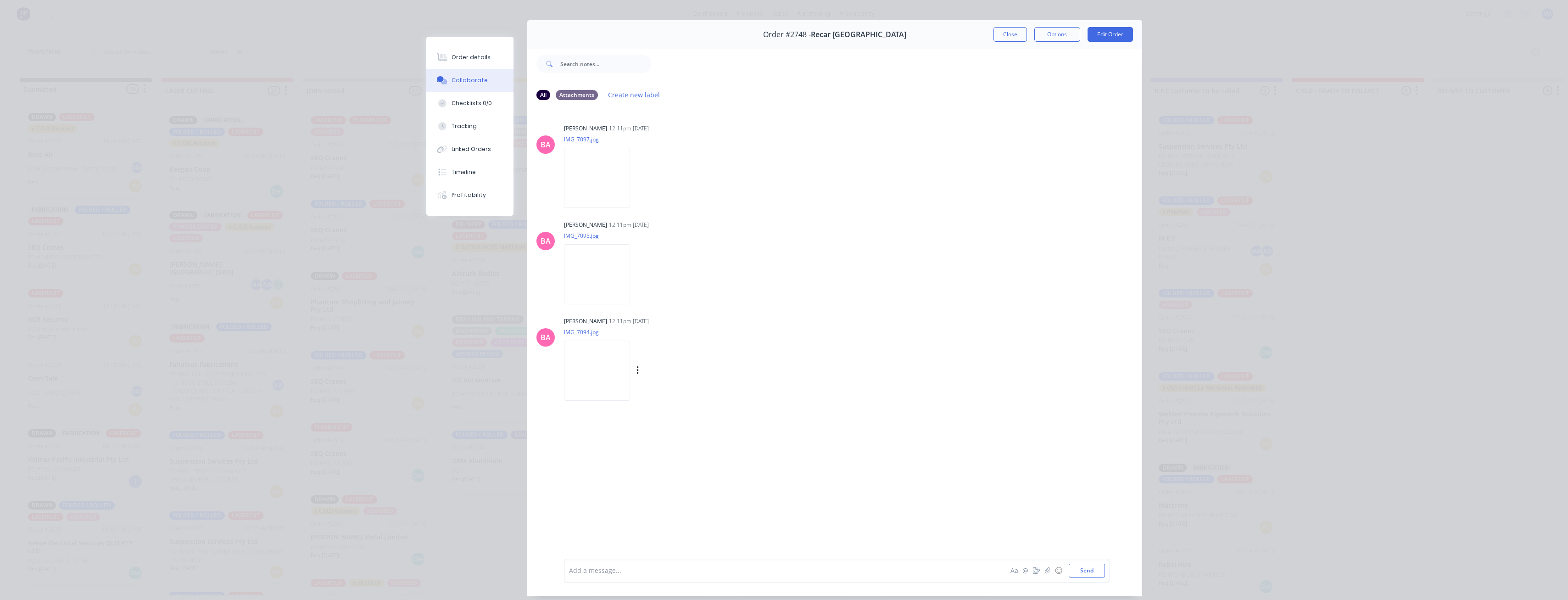
scroll to position [0, 0]
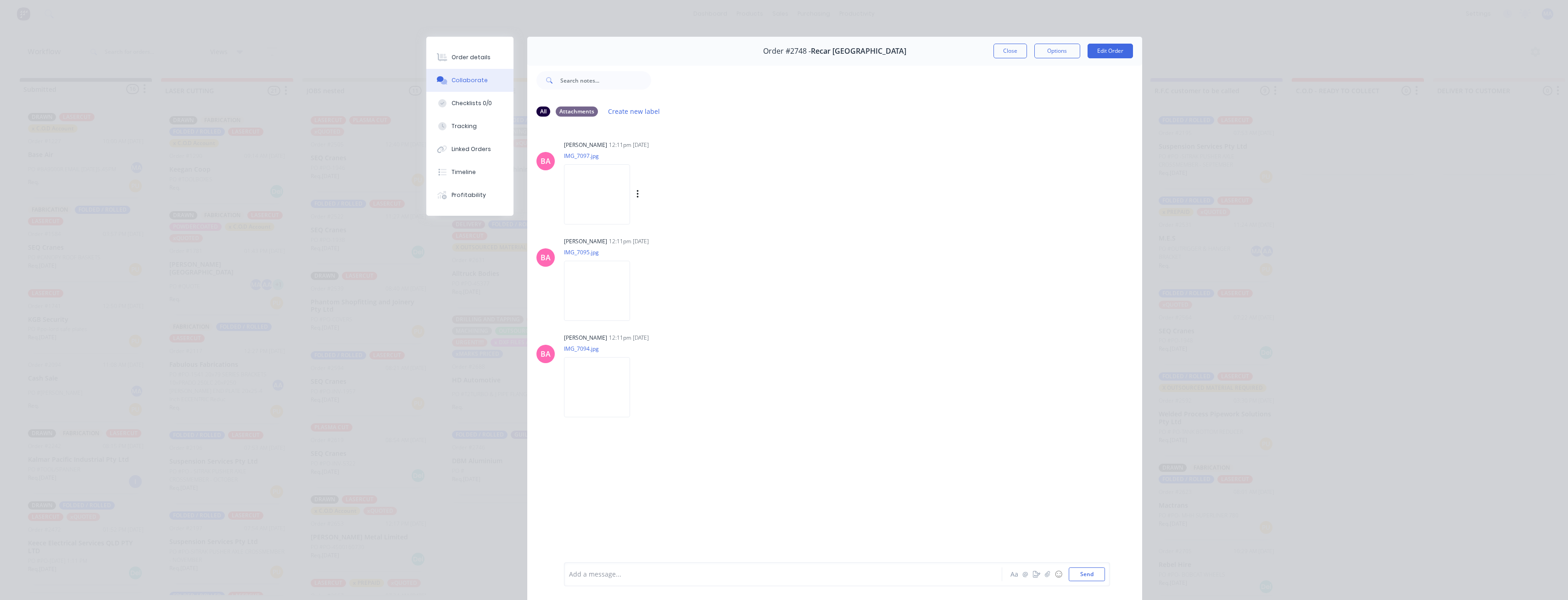
click at [597, 204] on img at bounding box center [597, 194] width 66 height 60
click at [611, 391] on img at bounding box center [597, 387] width 66 height 60
